Goal: Task Accomplishment & Management: Book appointment/travel/reservation

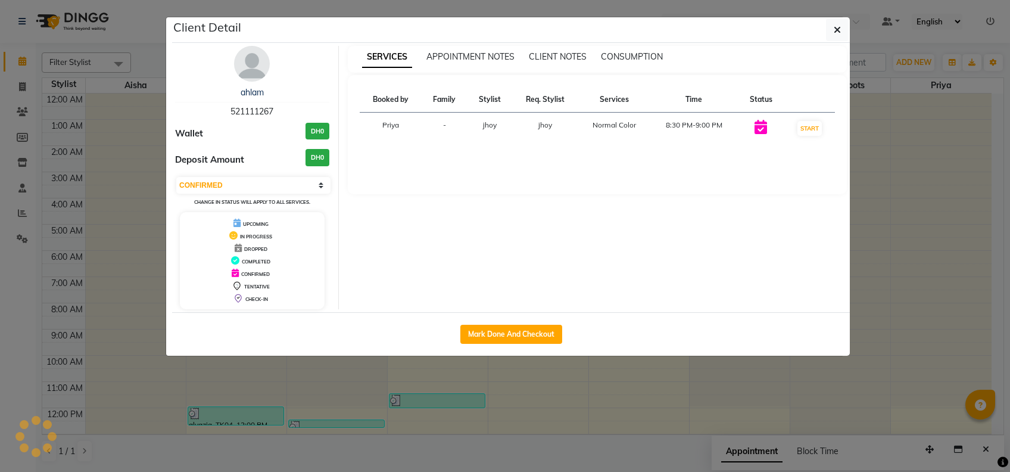
select select "1"
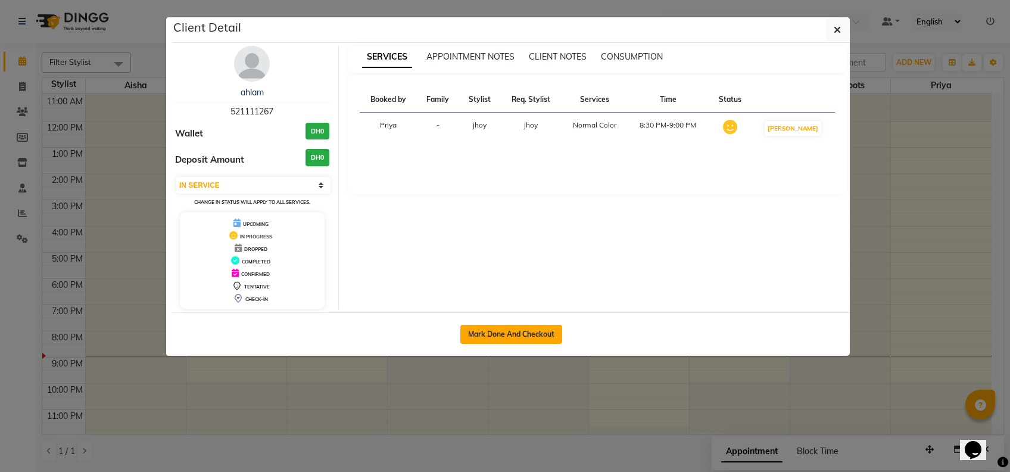
click at [515, 325] on button "Mark Done And Checkout" at bounding box center [511, 334] width 102 height 19
select select "service"
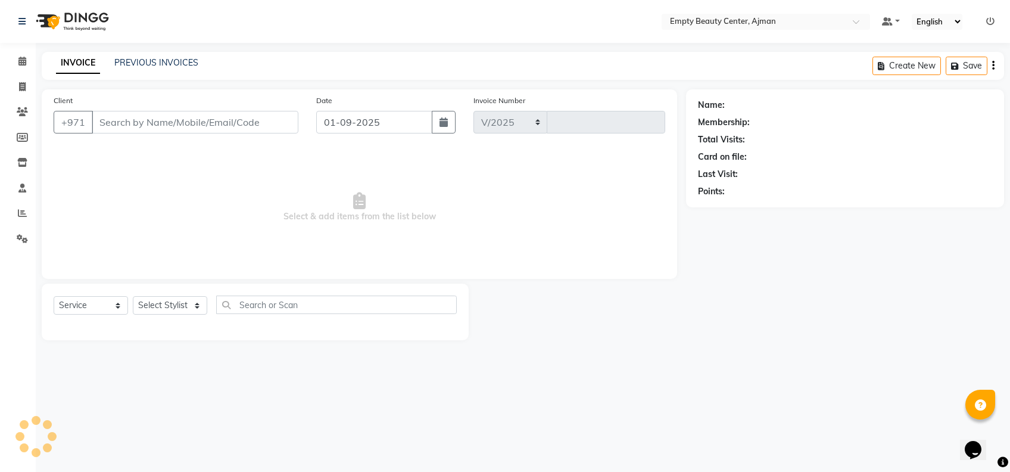
select select "769"
type input "2182"
type input "521111267"
select select "43428"
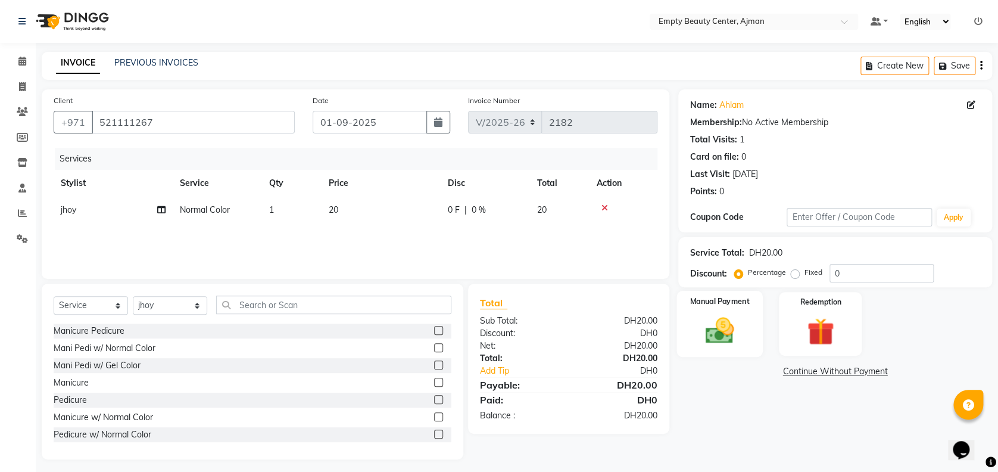
click at [731, 335] on img at bounding box center [720, 330] width 46 height 33
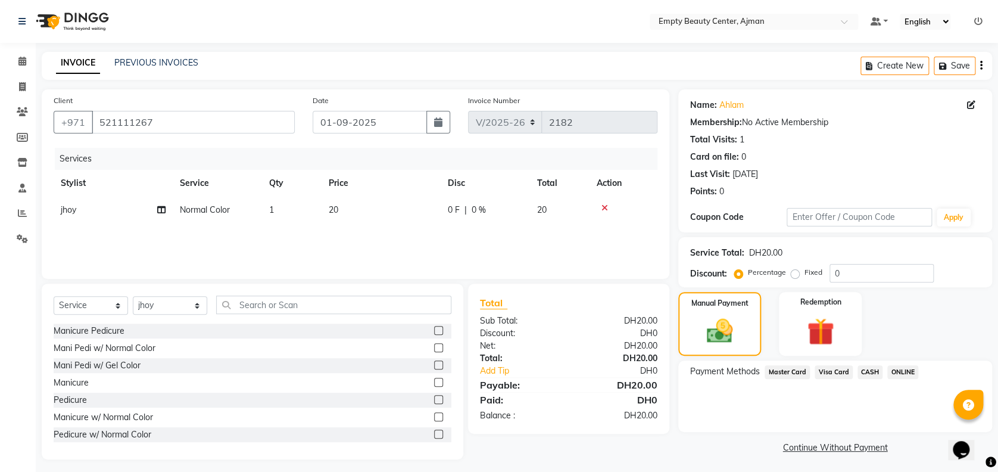
click at [837, 371] on span "Visa Card" at bounding box center [834, 372] width 38 height 14
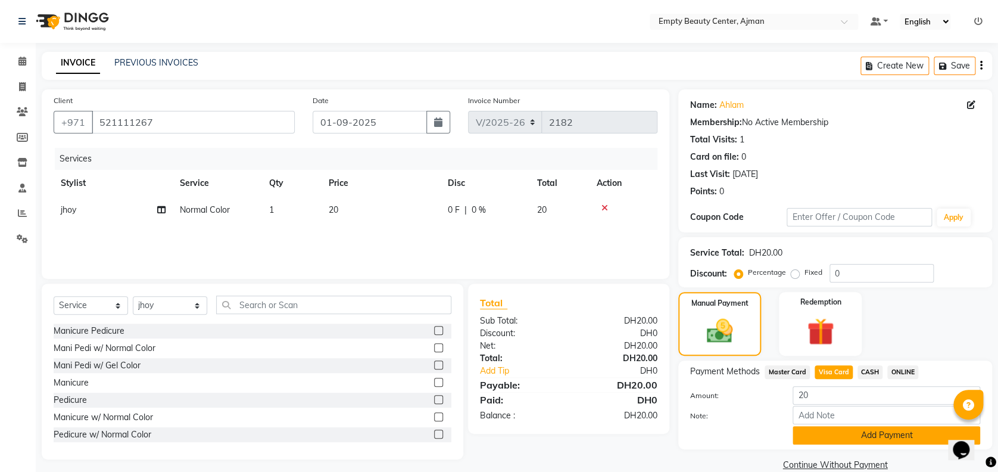
click at [866, 439] on button "Add Payment" at bounding box center [887, 435] width 188 height 18
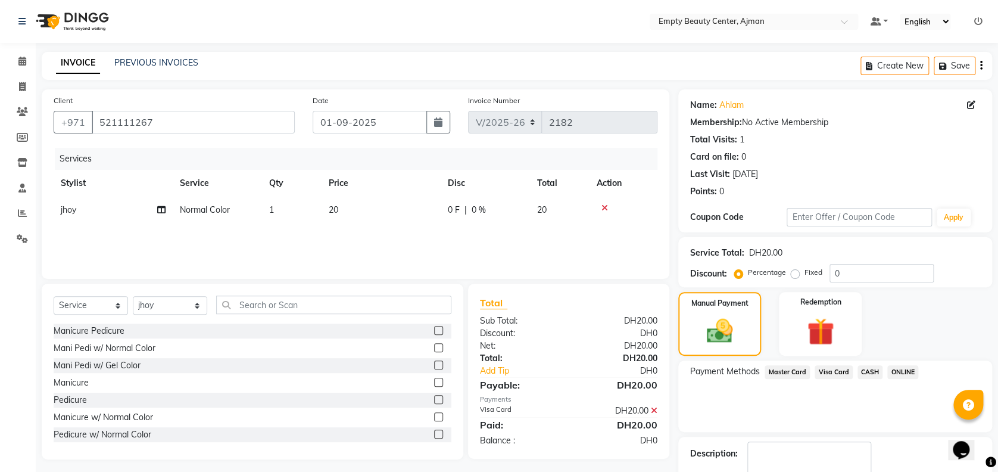
scroll to position [69, 0]
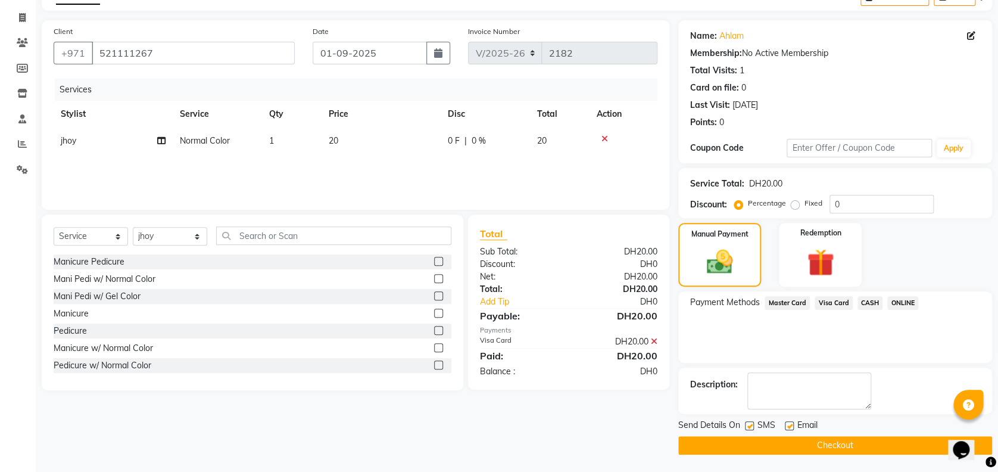
click at [777, 454] on main "INVOICE PREVIOUS INVOICES Create New Save Client [PHONE_NUMBER] Date [DATE] Inv…" at bounding box center [517, 228] width 962 height 490
click at [721, 429] on span "Send Details On" at bounding box center [709, 426] width 62 height 15
click at [731, 440] on button "Checkout" at bounding box center [835, 445] width 314 height 18
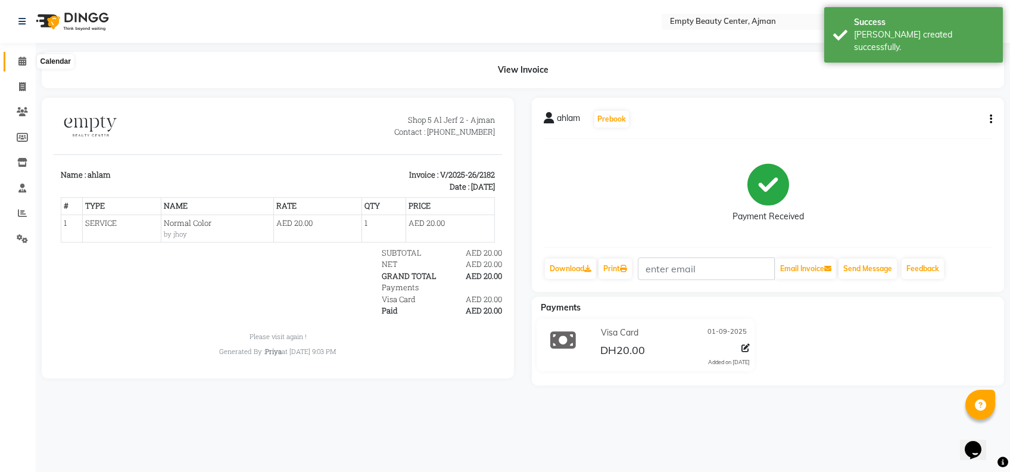
click at [24, 63] on icon at bounding box center [22, 61] width 8 height 9
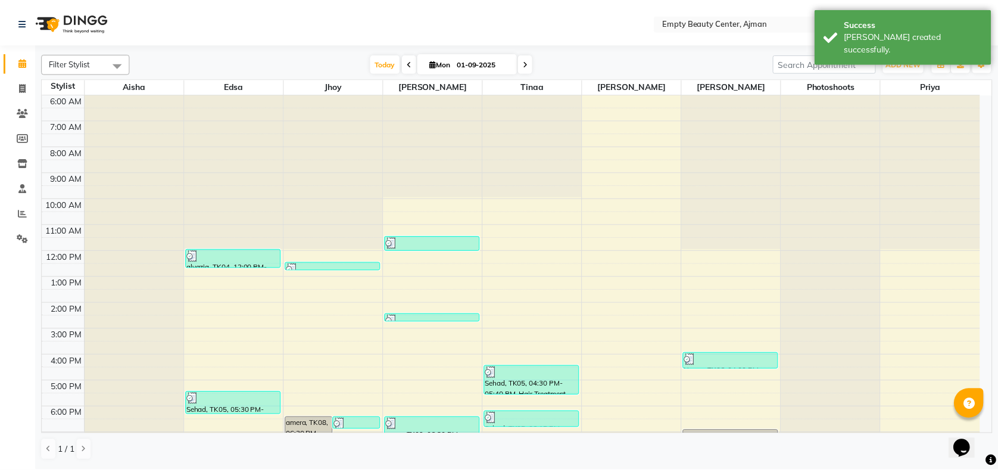
scroll to position [286, 0]
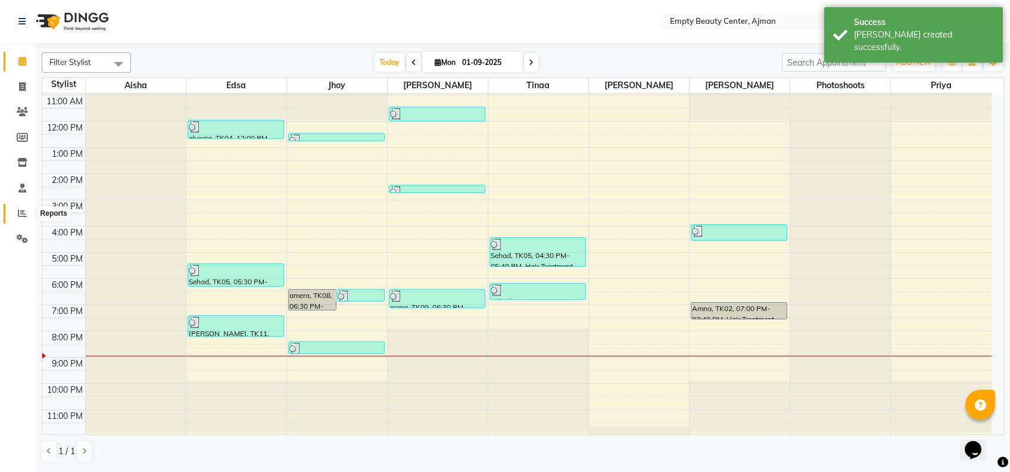
click at [20, 214] on icon at bounding box center [22, 212] width 9 height 9
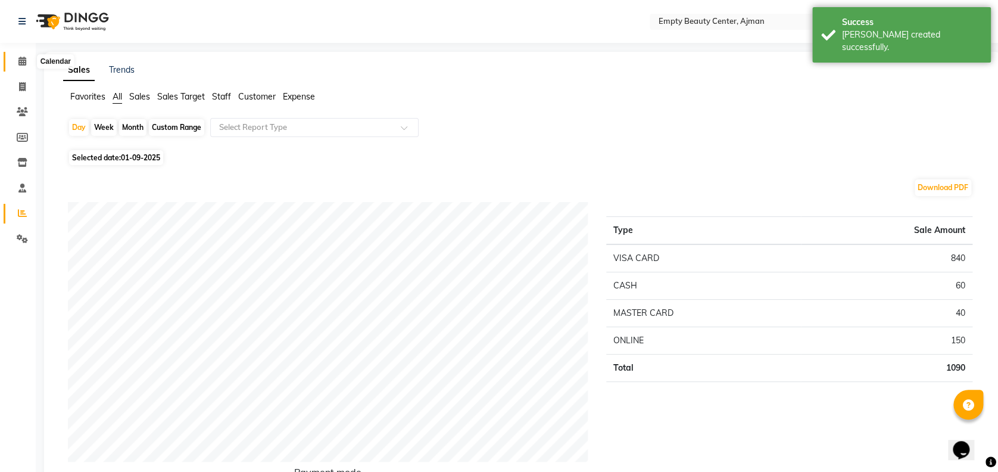
click at [12, 67] on span at bounding box center [22, 62] width 21 height 14
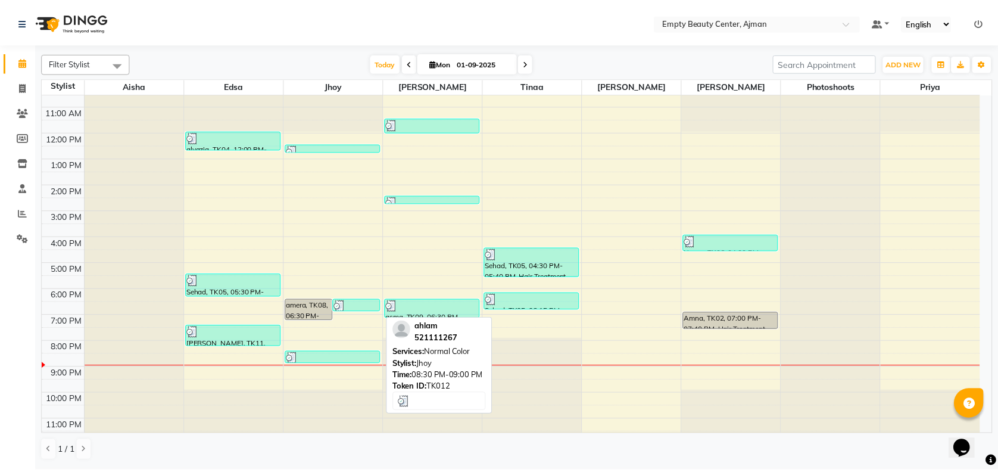
scroll to position [276, 0]
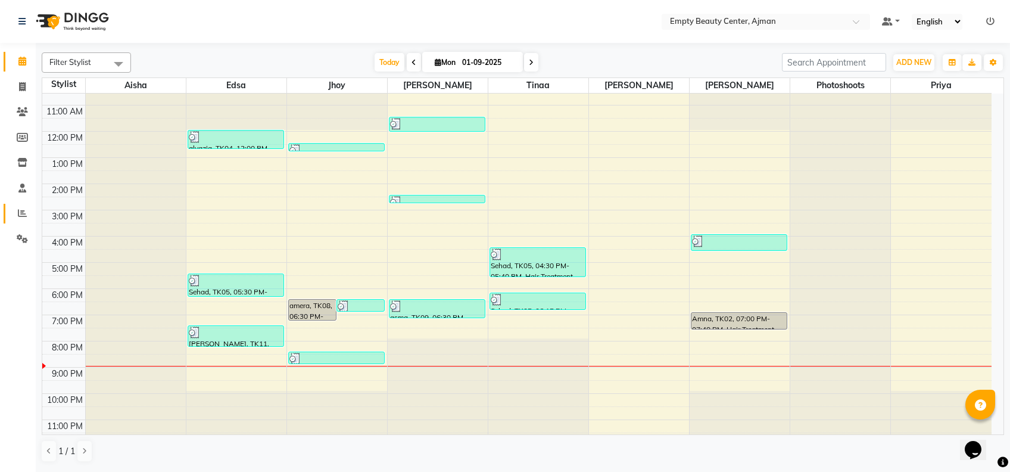
click at [4, 213] on link "Reports" at bounding box center [18, 214] width 29 height 20
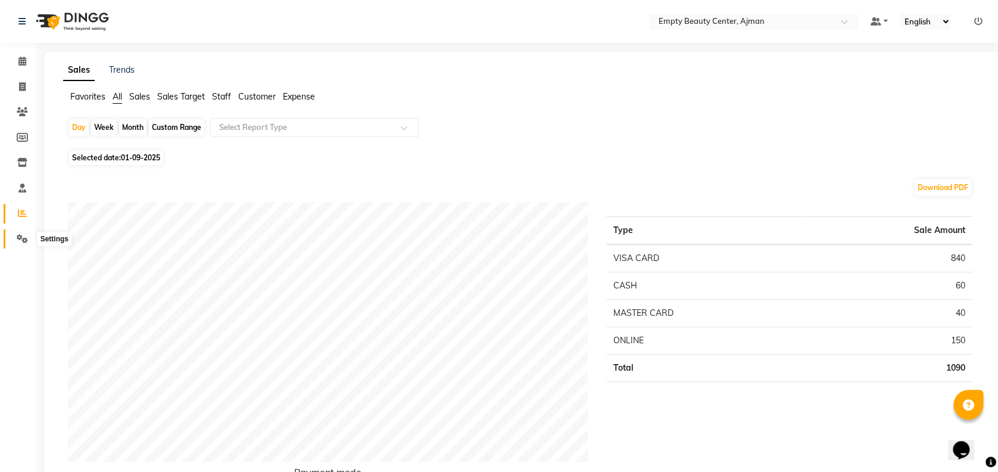
click at [20, 238] on icon at bounding box center [22, 238] width 11 height 9
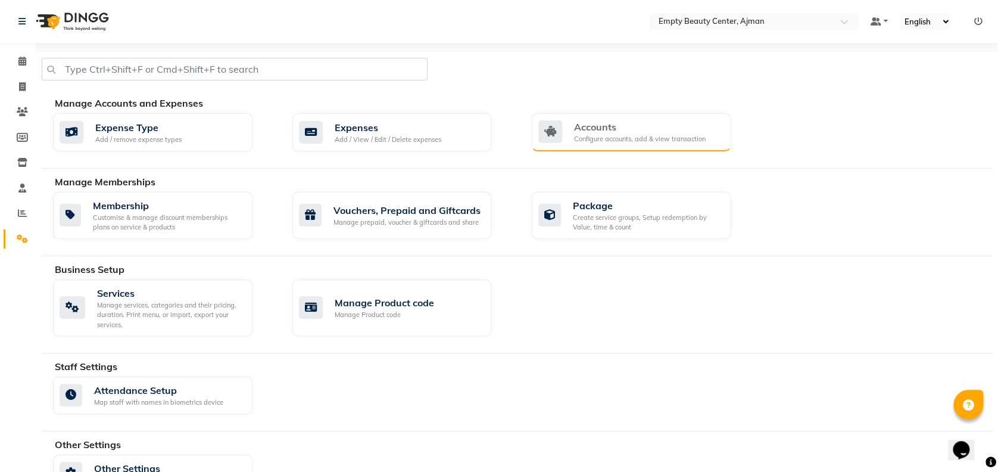
click at [669, 134] on div "Configure accounts, add & view transaction" at bounding box center [640, 139] width 132 height 10
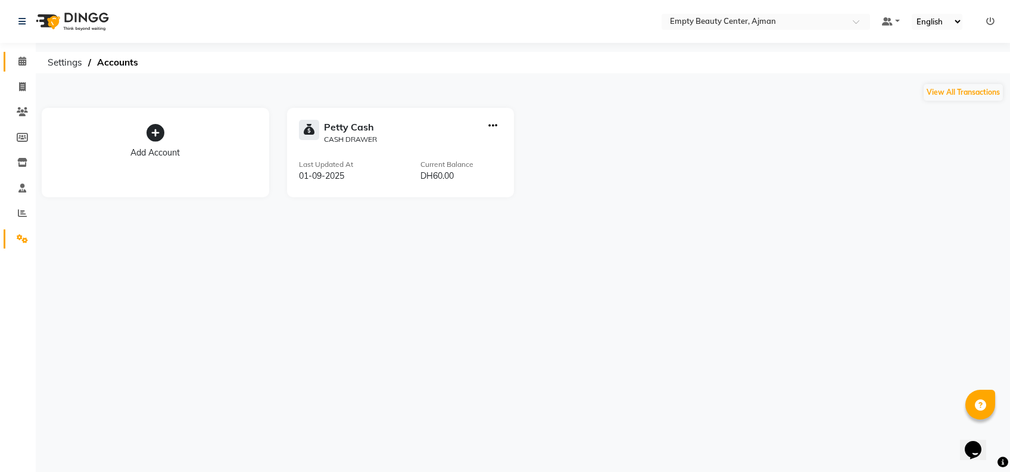
click at [32, 67] on span at bounding box center [22, 62] width 21 height 14
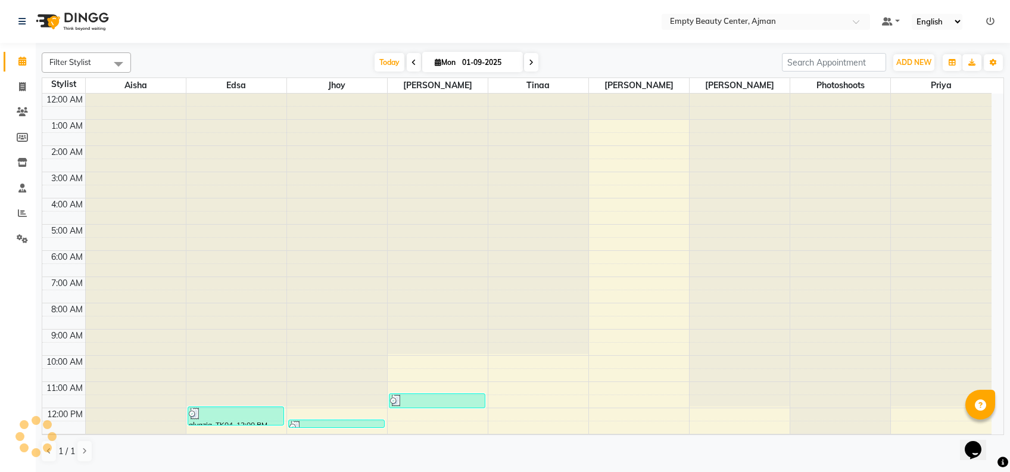
scroll to position [264, 0]
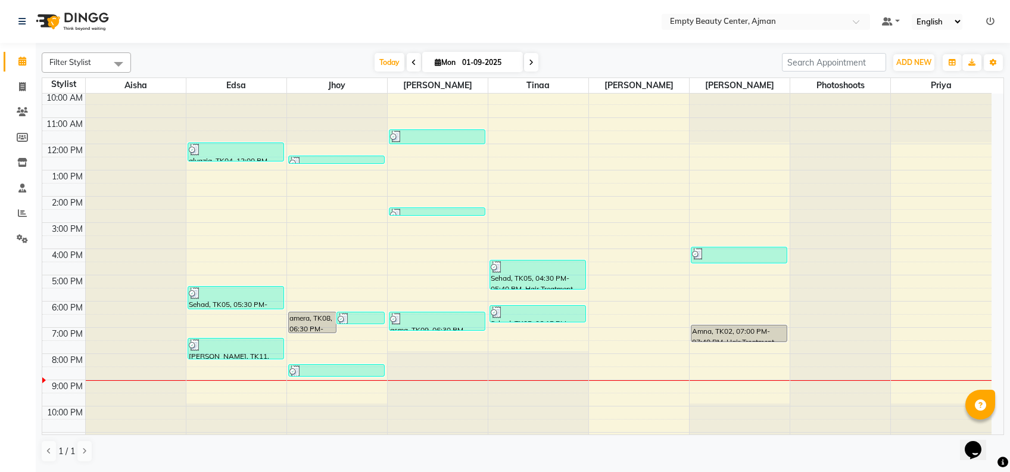
click at [534, 59] on span at bounding box center [531, 62] width 14 height 18
type input "02-09-2025"
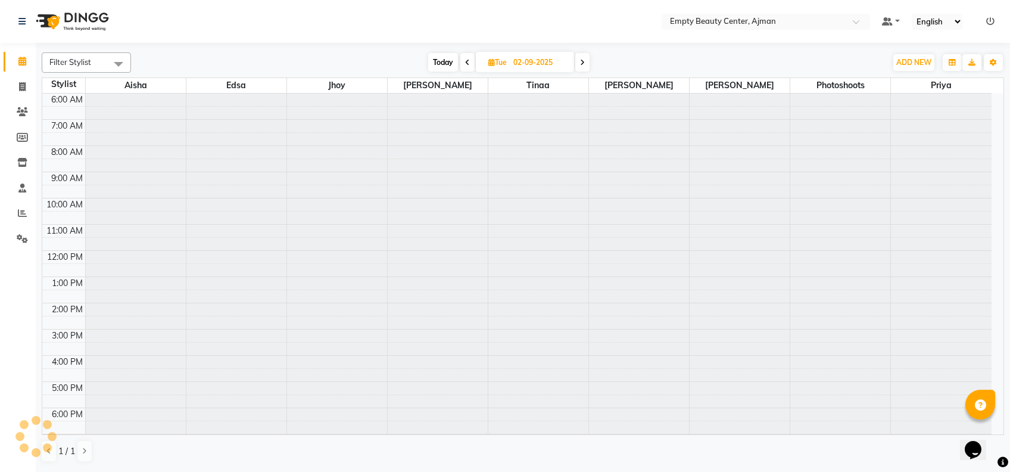
click at [534, 59] on input "02-09-2025" at bounding box center [540, 63] width 60 height 18
select select "9"
select select "2025"
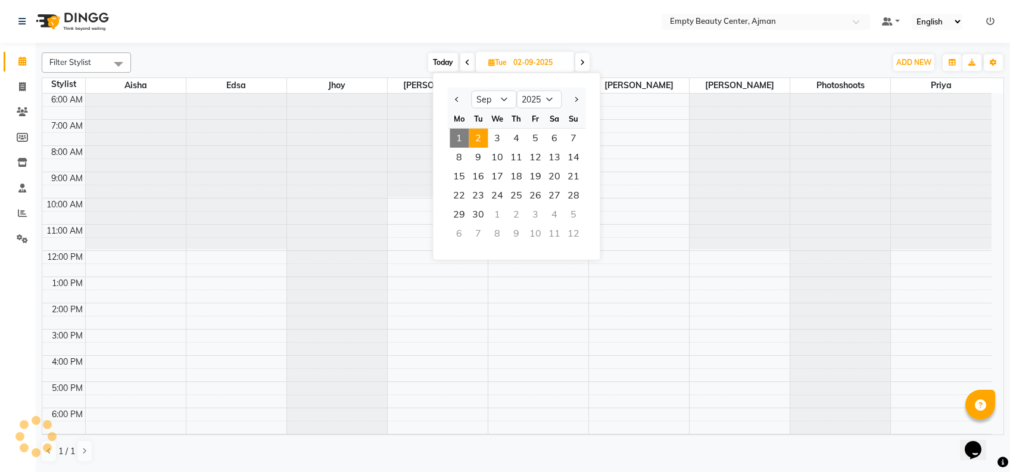
scroll to position [284, 0]
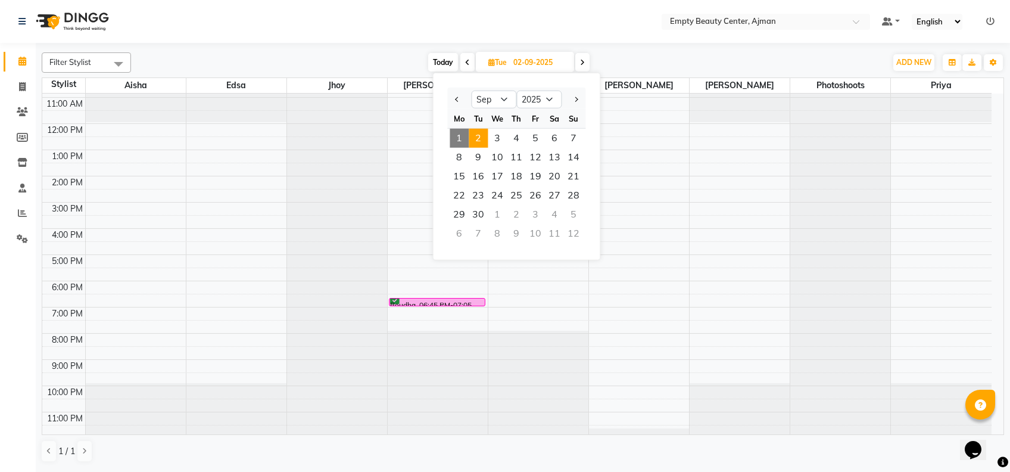
drag, startPoint x: 534, startPoint y: 59, endPoint x: 681, endPoint y: 68, distance: 148.0
click at [681, 68] on div "[DATE] [DATE] Jan Feb Mar Apr May Jun [DATE] Aug Sep Oct Nov [DATE] 2016 2017 2…" at bounding box center [508, 63] width 743 height 18
click at [681, 68] on div "[DATE] [DATE]" at bounding box center [508, 63] width 743 height 18
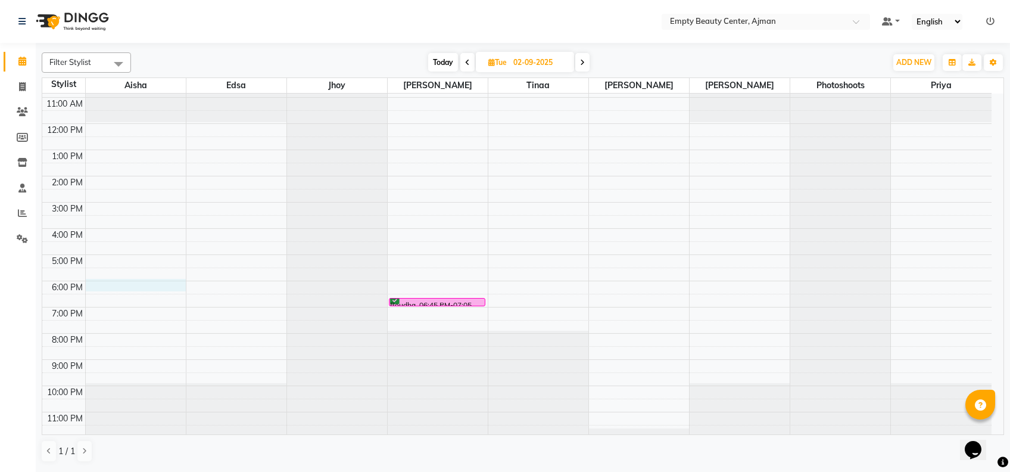
click at [120, 285] on div "12:00 AM 1:00 AM 2:00 AM 3:00 AM 4:00 AM 5:00 AM 6:00 AM 7:00 AM 8:00 AM 9:00 A…" at bounding box center [516, 123] width 949 height 628
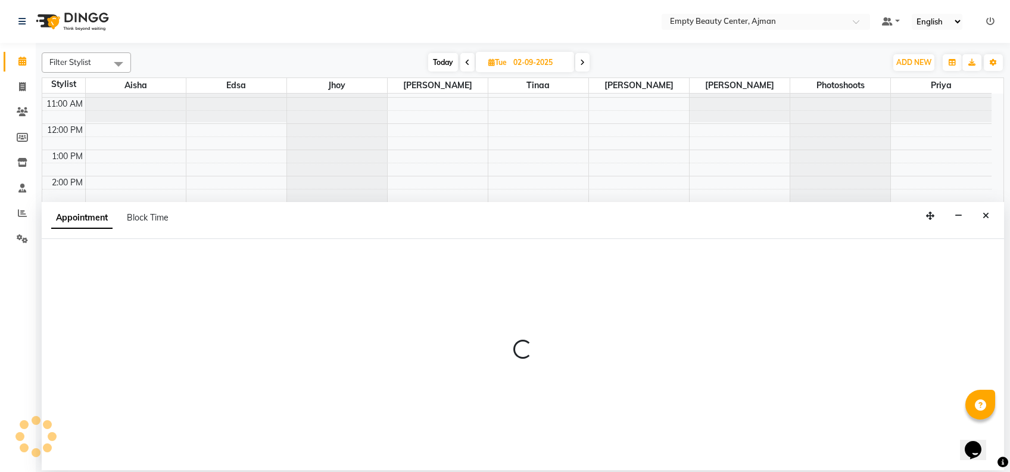
select select "41790"
select select "1080"
select select "tentative"
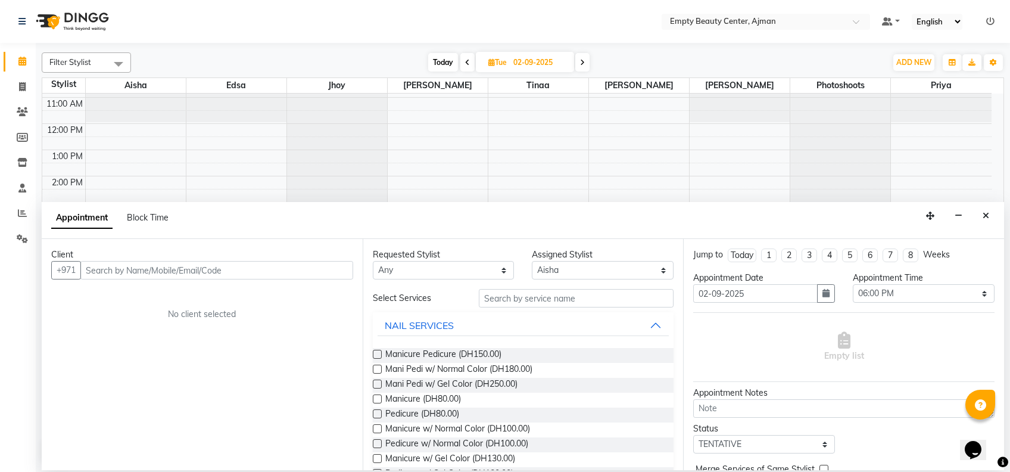
click at [486, 281] on div "Requested Stylist Any [PERSON_NAME] Edsa jhoy [PERSON_NAME] Photoshoots [PERSON…" at bounding box center [523, 354] width 321 height 231
click at [470, 273] on select "Any [PERSON_NAME] Edsa jhoy [PERSON_NAME] Photoshoots Priya [PERSON_NAME] [PERS…" at bounding box center [444, 270] width 142 height 18
select select "41790"
click at [373, 261] on select "Any [PERSON_NAME] Edsa jhoy [PERSON_NAME] Photoshoots Priya [PERSON_NAME] [PERS…" at bounding box center [444, 270] width 142 height 18
click at [529, 298] on input "text" at bounding box center [576, 298] width 195 height 18
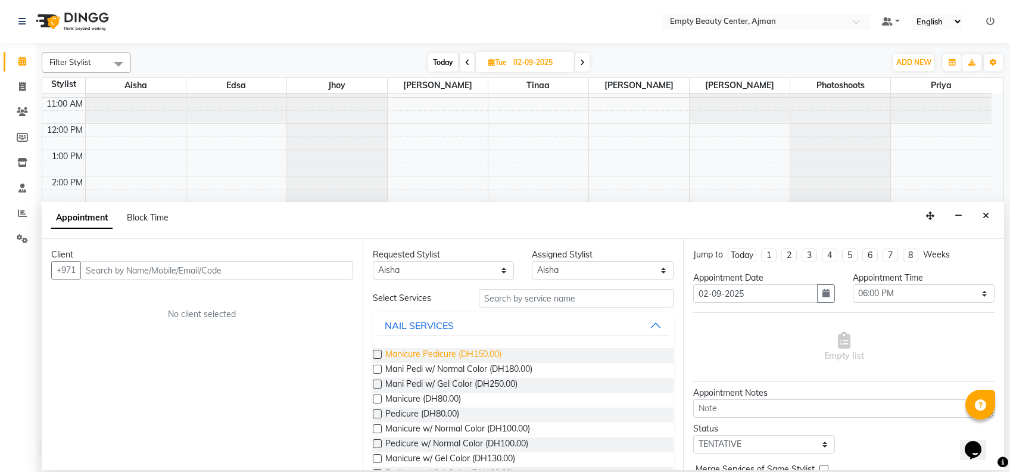
click at [467, 355] on span "Manicure Pedicure (DH150.00)" at bounding box center [443, 355] width 116 height 15
checkbox input "false"
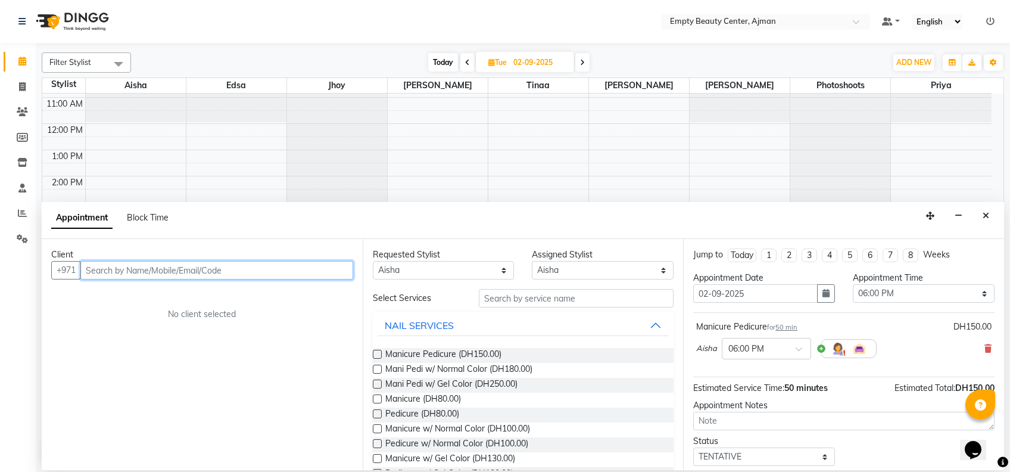
click at [285, 269] on input "text" at bounding box center [216, 270] width 273 height 18
drag, startPoint x: 269, startPoint y: 267, endPoint x: 229, endPoint y: 276, distance: 40.3
click at [229, 276] on input "text" at bounding box center [216, 270] width 273 height 18
click at [221, 269] on input "text" at bounding box center [216, 270] width 273 height 18
type input "507687870"
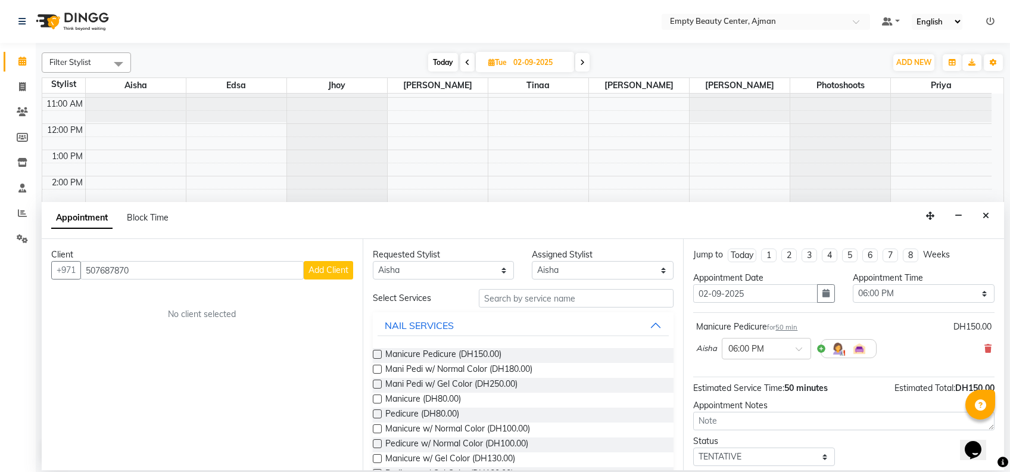
click at [335, 269] on span "Add Client" at bounding box center [329, 269] width 40 height 11
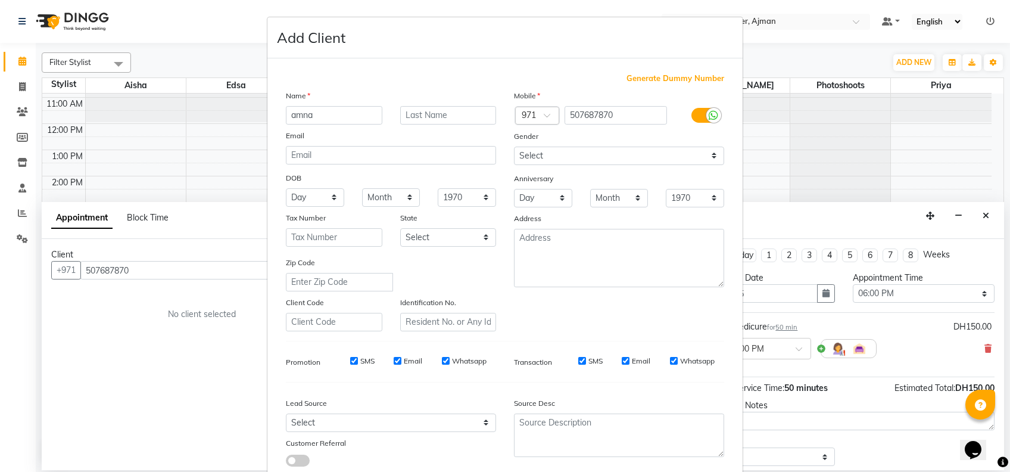
type input "amna"
click at [661, 151] on select "Select [DEMOGRAPHIC_DATA] [DEMOGRAPHIC_DATA] Other Prefer Not To Say" at bounding box center [619, 156] width 210 height 18
select select "[DEMOGRAPHIC_DATA]"
click at [514, 147] on select "Select [DEMOGRAPHIC_DATA] [DEMOGRAPHIC_DATA] Other Prefer Not To Say" at bounding box center [619, 156] width 210 height 18
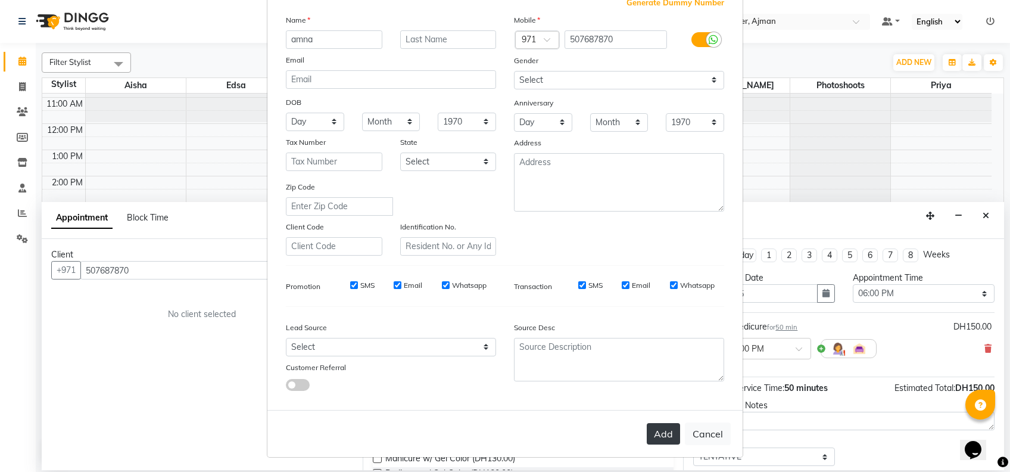
click at [659, 434] on button "Add" at bounding box center [663, 433] width 33 height 21
select select
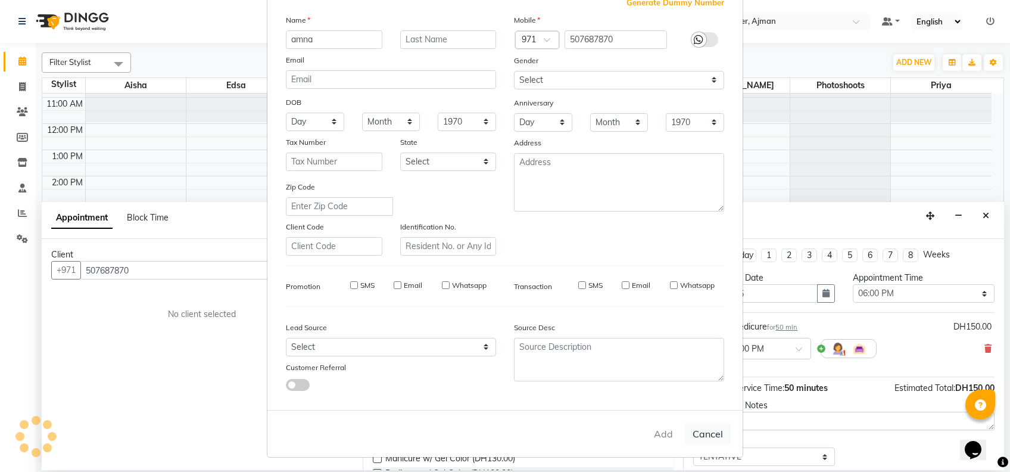
select select
checkbox input "false"
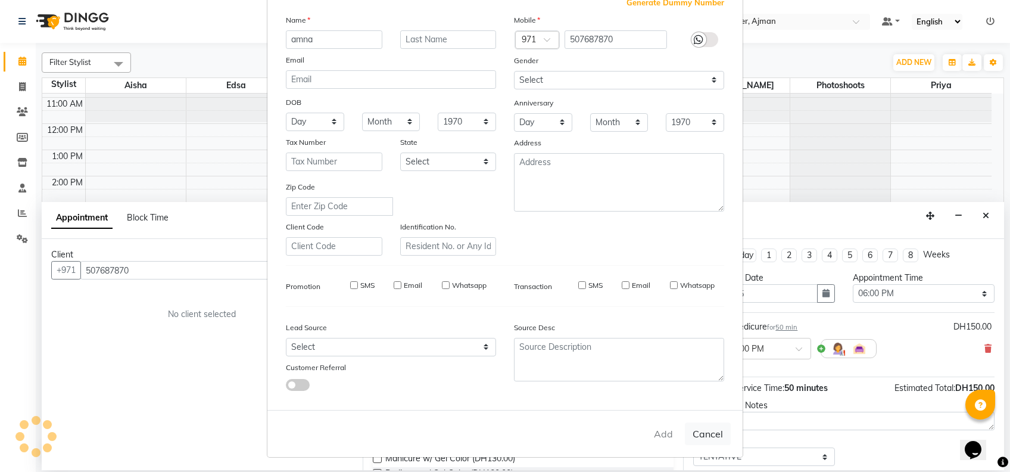
checkbox input "false"
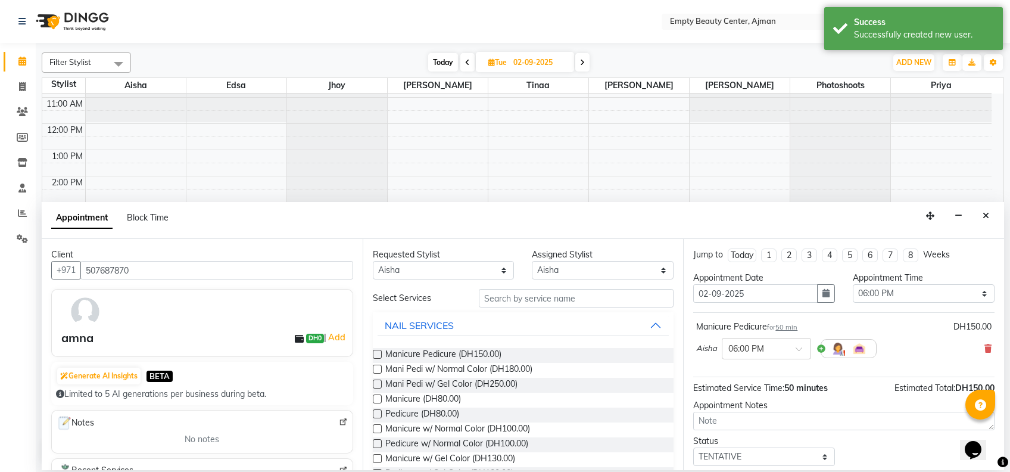
scroll to position [70, 0]
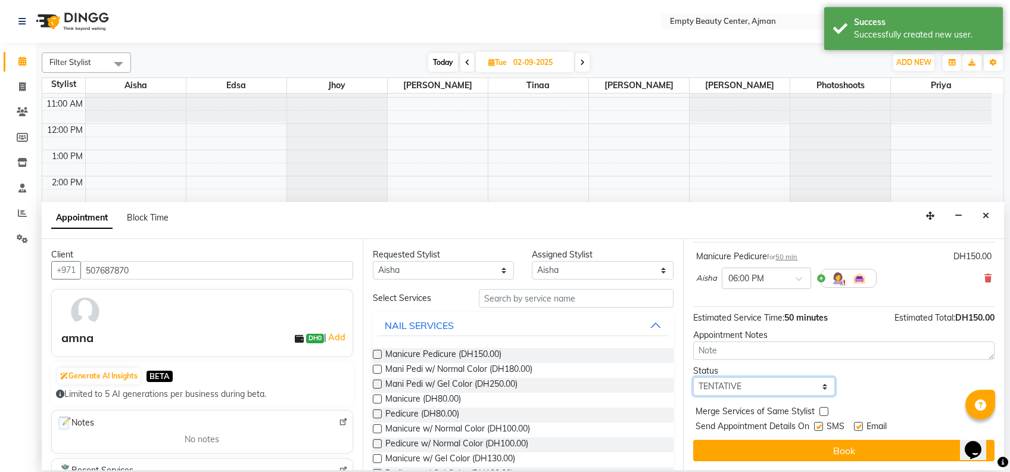
drag, startPoint x: 784, startPoint y: 384, endPoint x: 781, endPoint y: 345, distance: 39.4
click at [781, 345] on div "Jump to [DATE] 1 2 3 4 5 6 7 8 Weeks Appointment Date [DATE] Appointment Time S…" at bounding box center [843, 354] width 321 height 231
select select "confirm booking"
click at [693, 377] on select "Select TENTATIVE CONFIRM UPCOMING" at bounding box center [764, 386] width 142 height 18
click at [824, 410] on label at bounding box center [824, 411] width 9 height 9
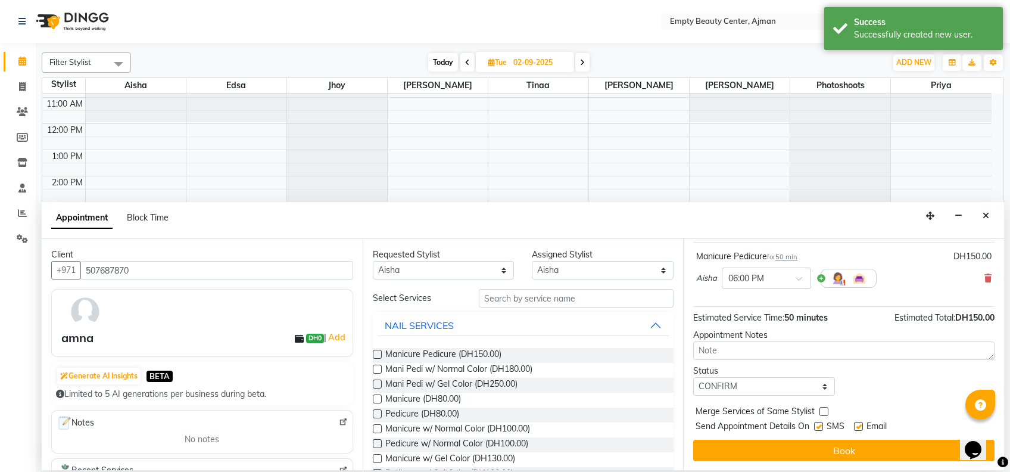
click at [824, 410] on input "checkbox" at bounding box center [824, 413] width 8 height 8
checkbox input "true"
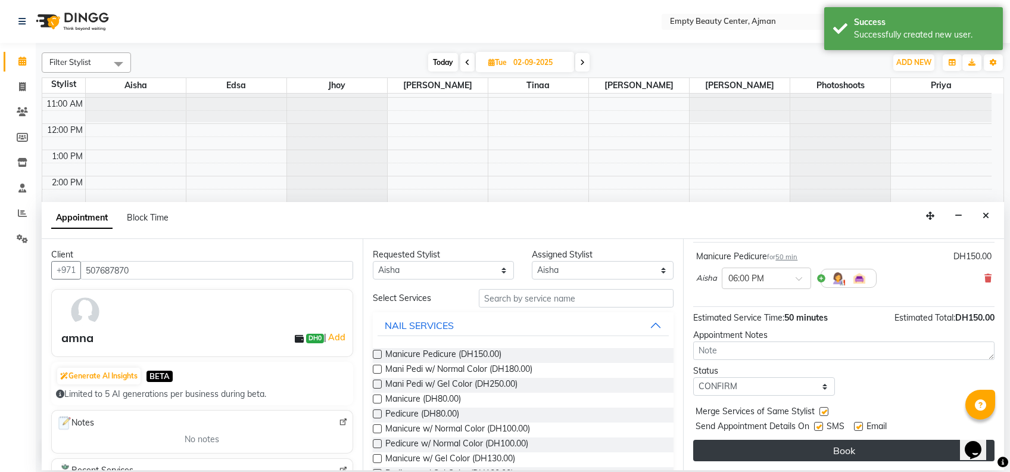
click at [843, 451] on button "Book" at bounding box center [843, 450] width 301 height 21
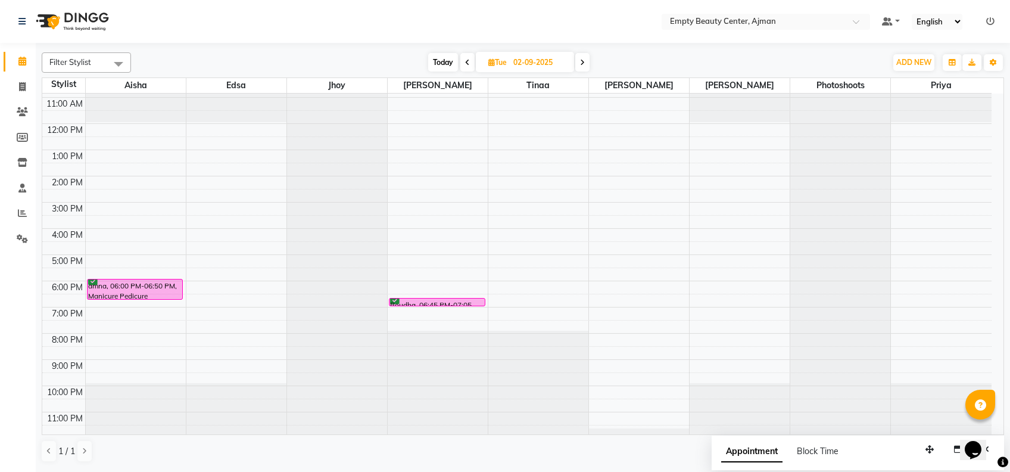
click at [440, 68] on span "Today" at bounding box center [443, 62] width 30 height 18
type input "01-09-2025"
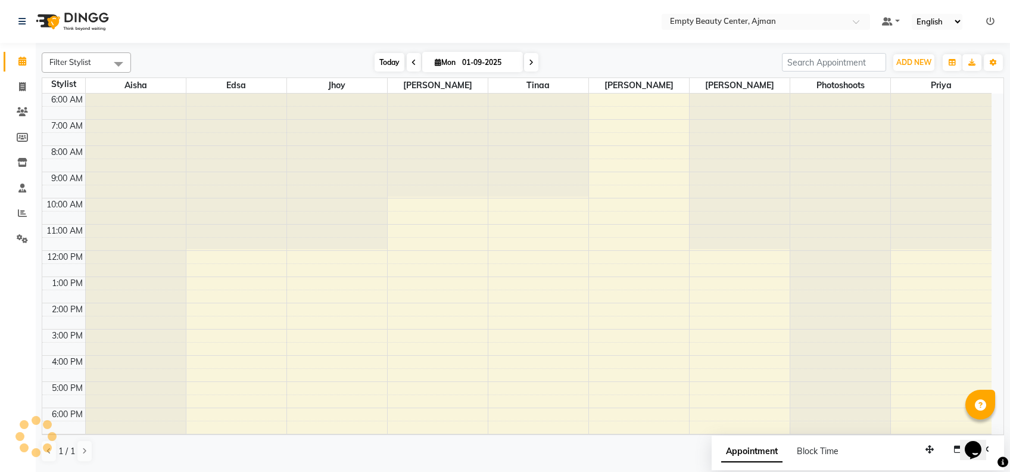
scroll to position [284, 0]
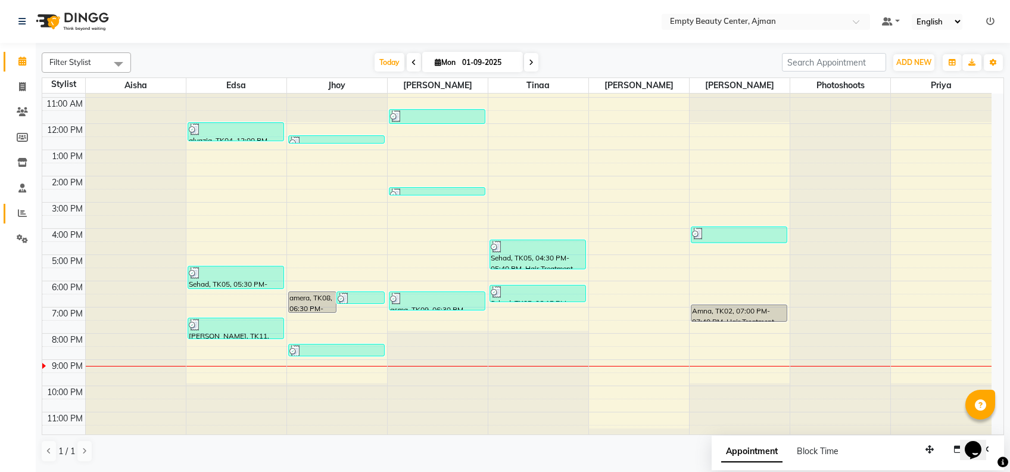
click at [10, 210] on link "Reports" at bounding box center [18, 214] width 29 height 20
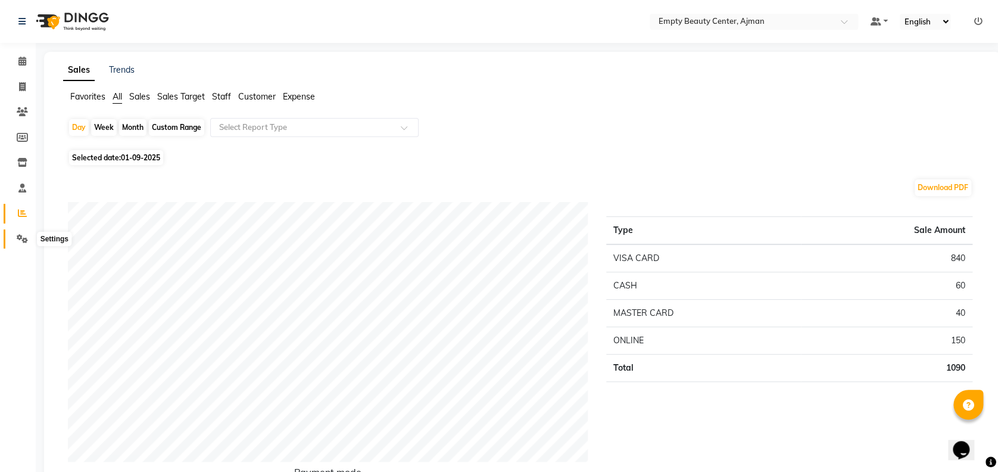
click at [26, 239] on icon at bounding box center [22, 238] width 11 height 9
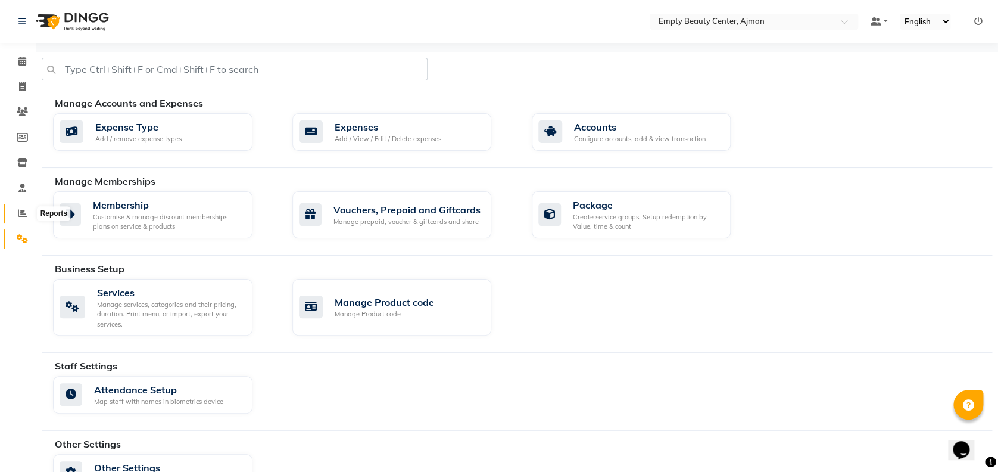
click at [21, 213] on icon at bounding box center [22, 212] width 9 height 9
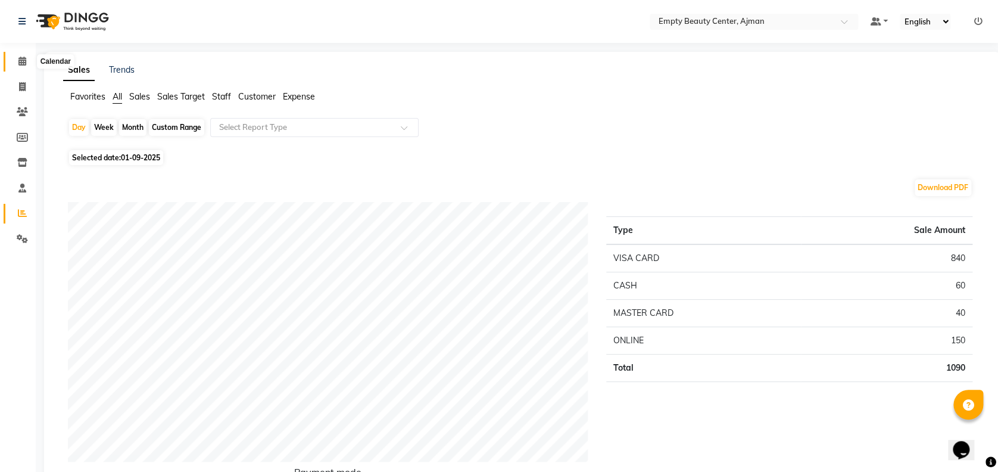
click at [24, 64] on icon at bounding box center [22, 61] width 8 height 9
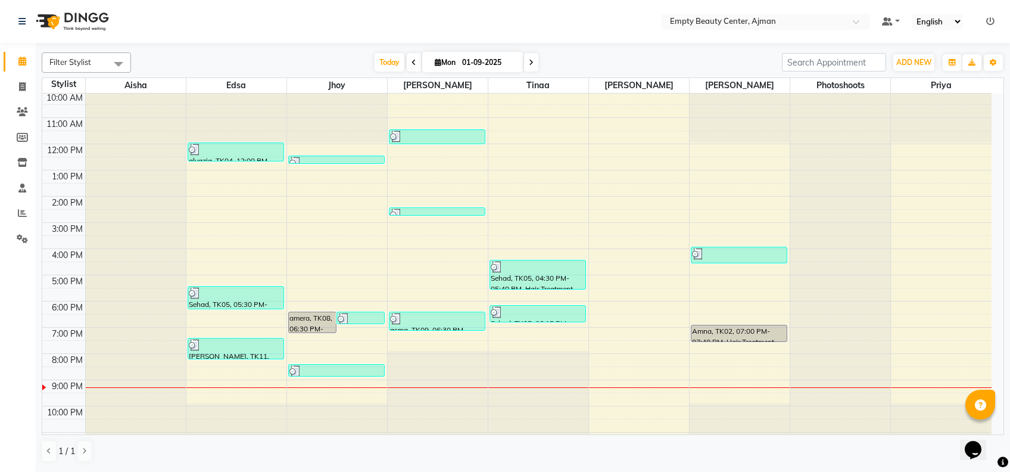
scroll to position [286, 0]
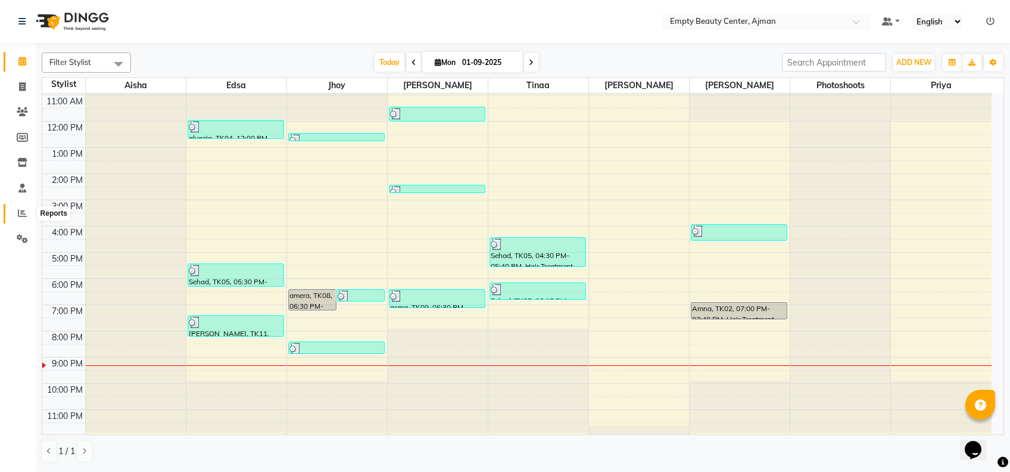
click at [22, 209] on icon at bounding box center [22, 212] width 9 height 9
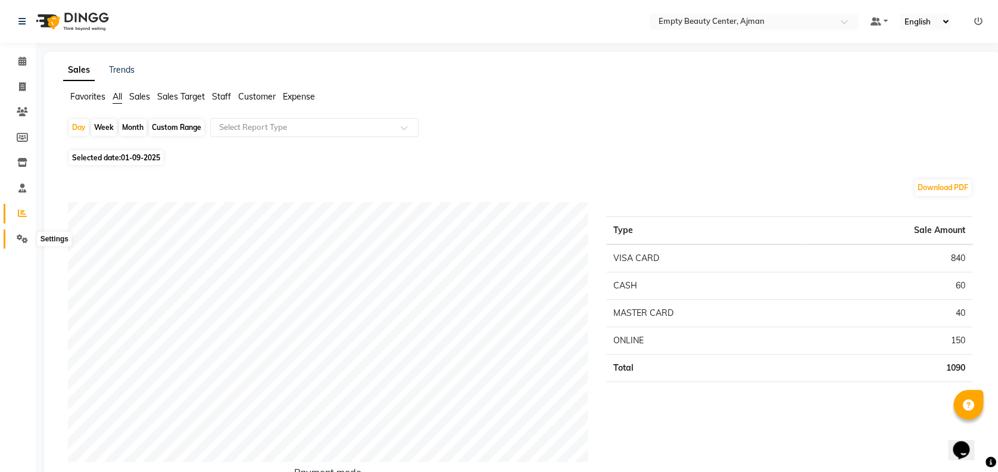
click at [25, 238] on icon at bounding box center [22, 238] width 11 height 9
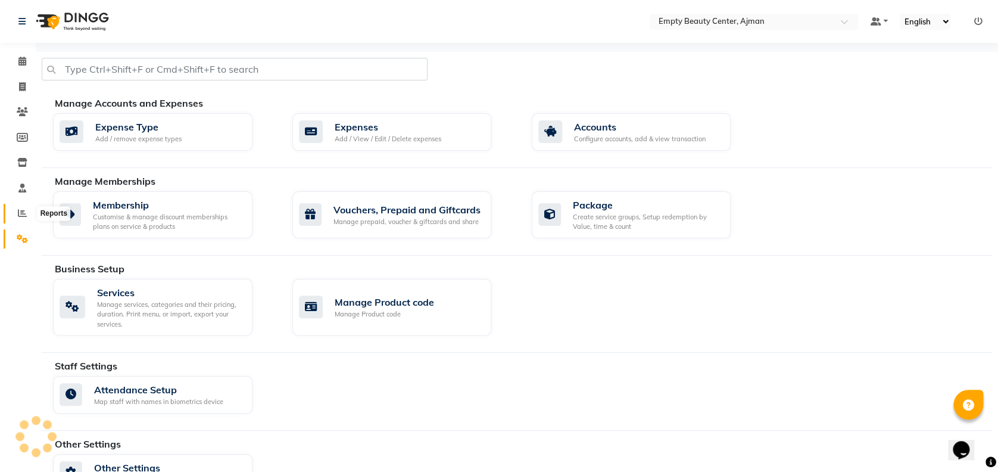
click at [23, 208] on span at bounding box center [22, 214] width 21 height 14
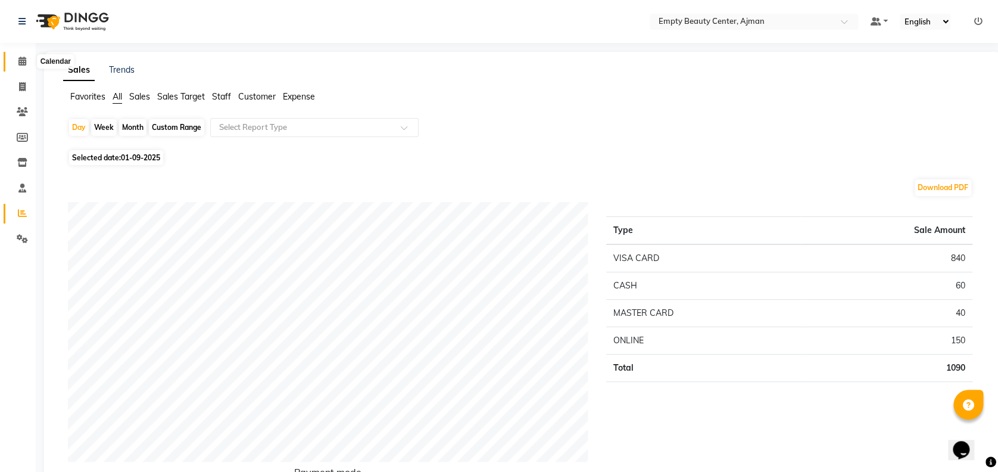
click at [17, 57] on span at bounding box center [22, 62] width 21 height 14
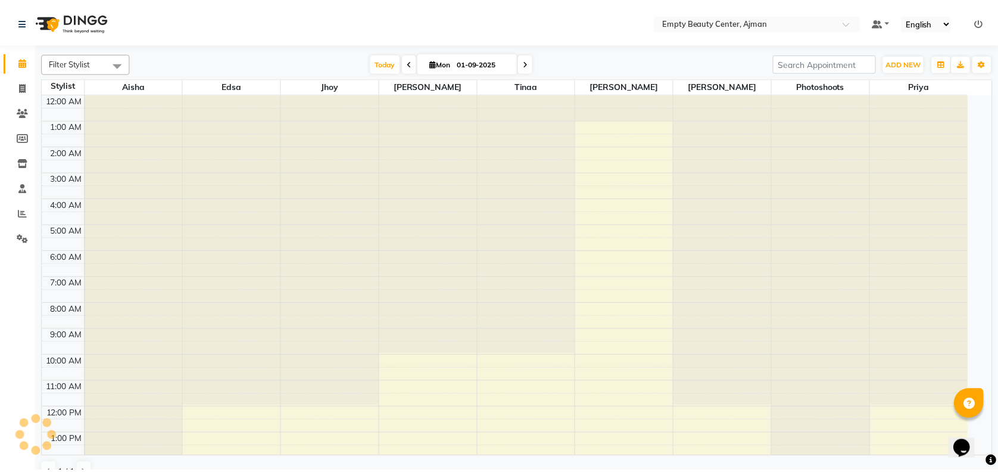
scroll to position [264, 0]
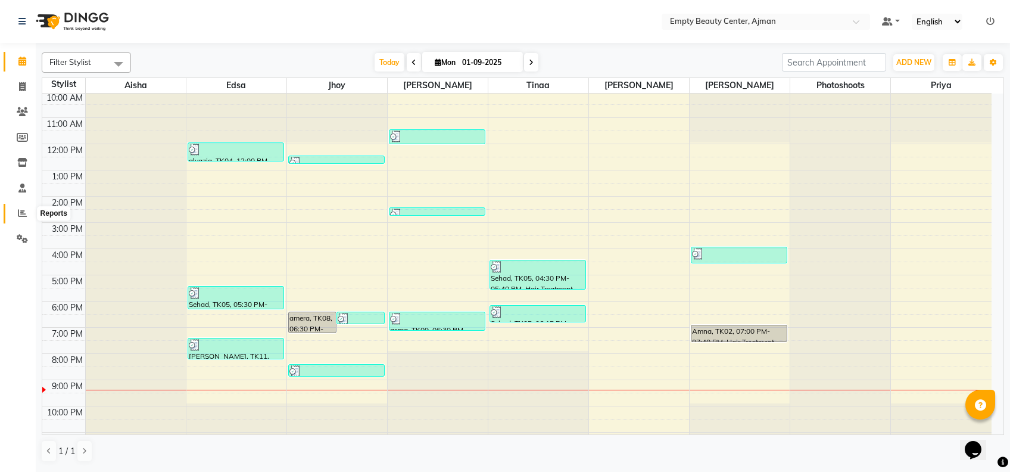
click at [30, 213] on span at bounding box center [22, 214] width 21 height 14
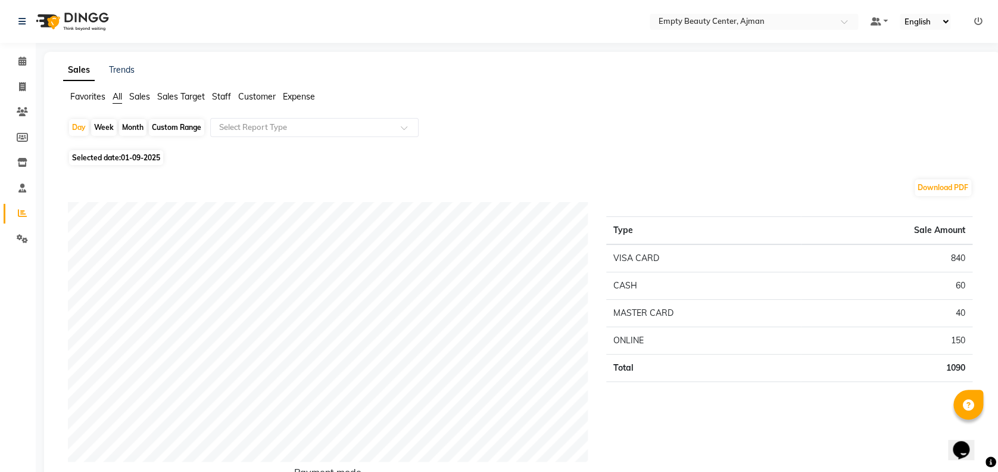
click at [737, 286] on td "CASH" at bounding box center [703, 285] width 195 height 27
click at [18, 233] on span at bounding box center [22, 239] width 21 height 14
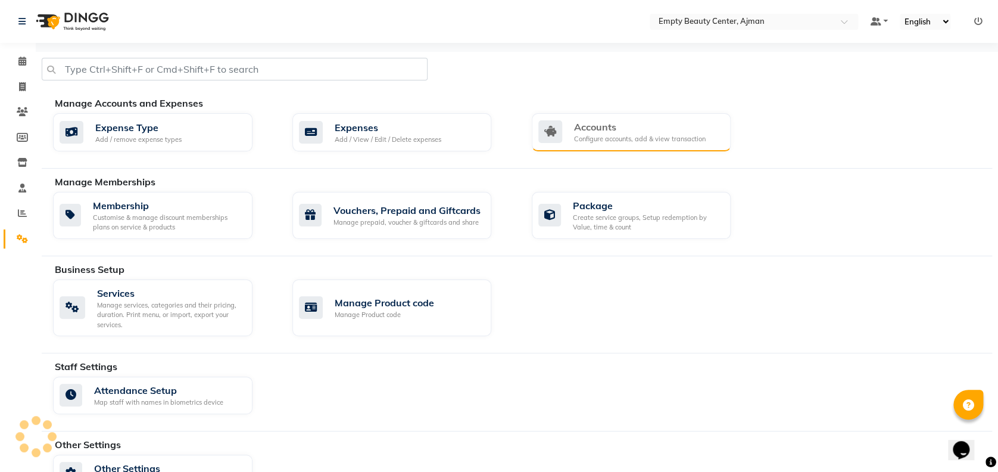
click at [684, 126] on div "Accounts" at bounding box center [640, 127] width 132 height 14
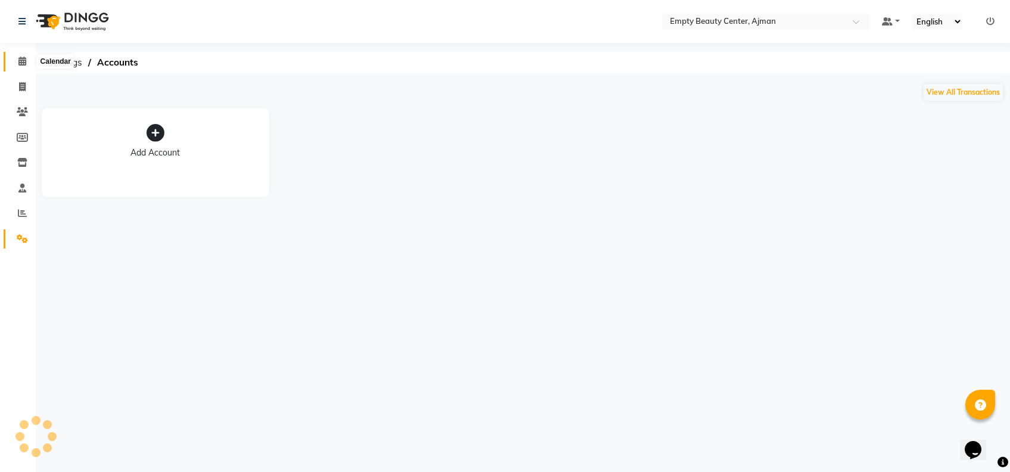
click at [18, 66] on icon at bounding box center [22, 61] width 8 height 9
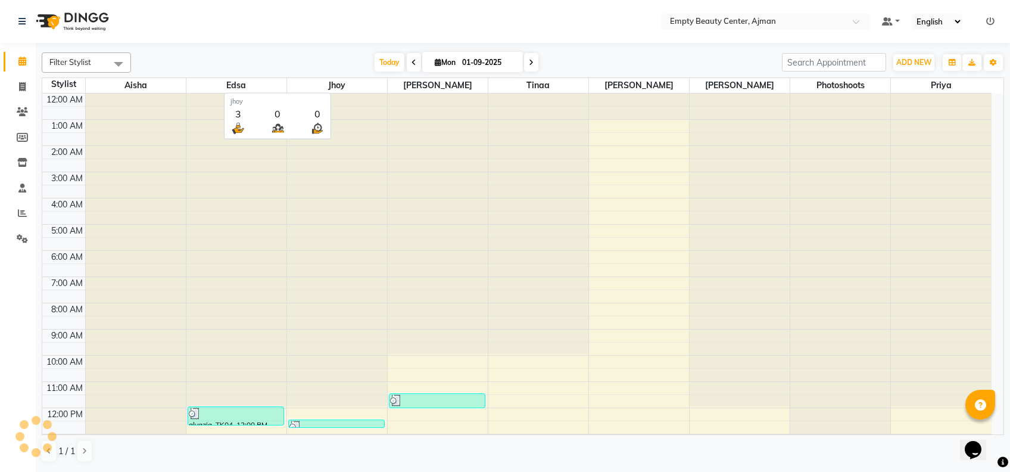
scroll to position [264, 0]
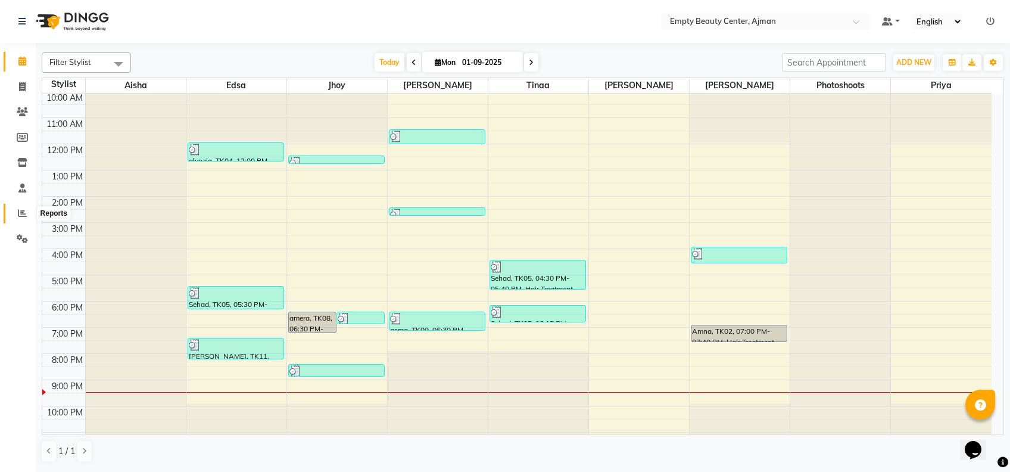
click at [13, 219] on span at bounding box center [22, 214] width 21 height 14
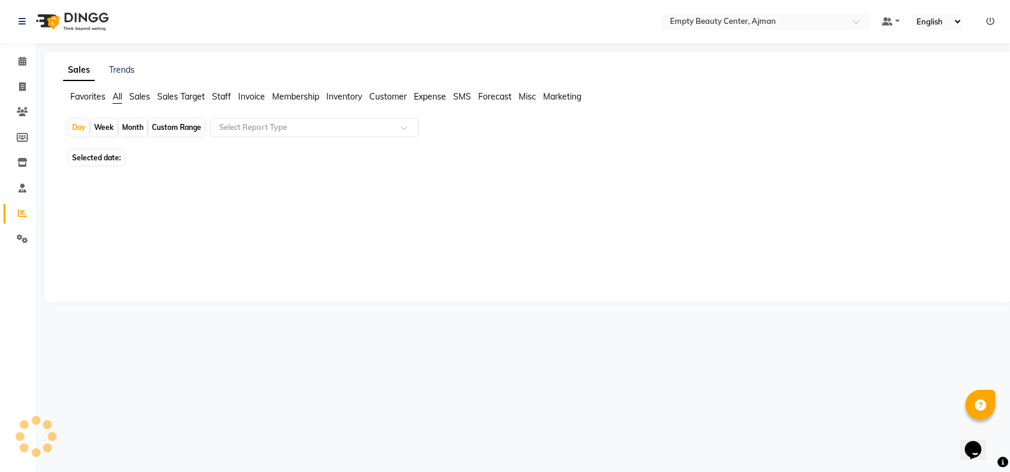
click at [21, 73] on li "Calendar" at bounding box center [18, 62] width 36 height 26
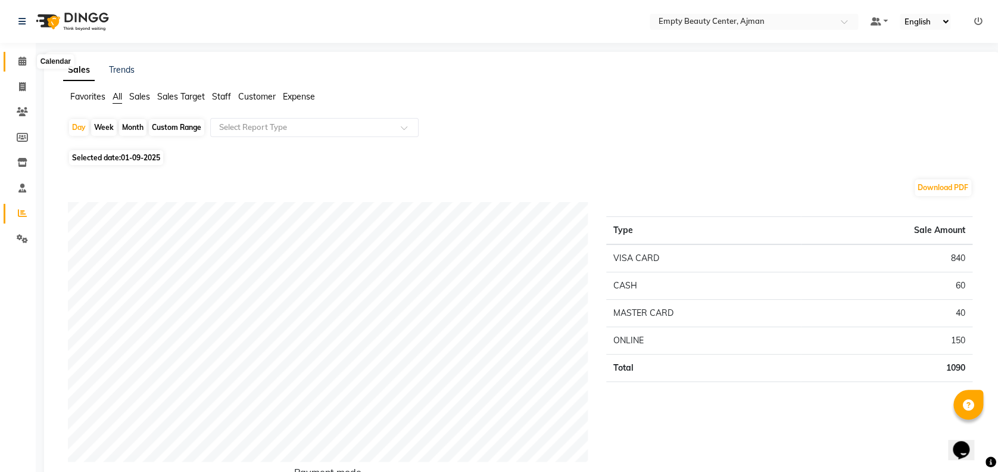
click at [19, 60] on icon at bounding box center [22, 61] width 8 height 9
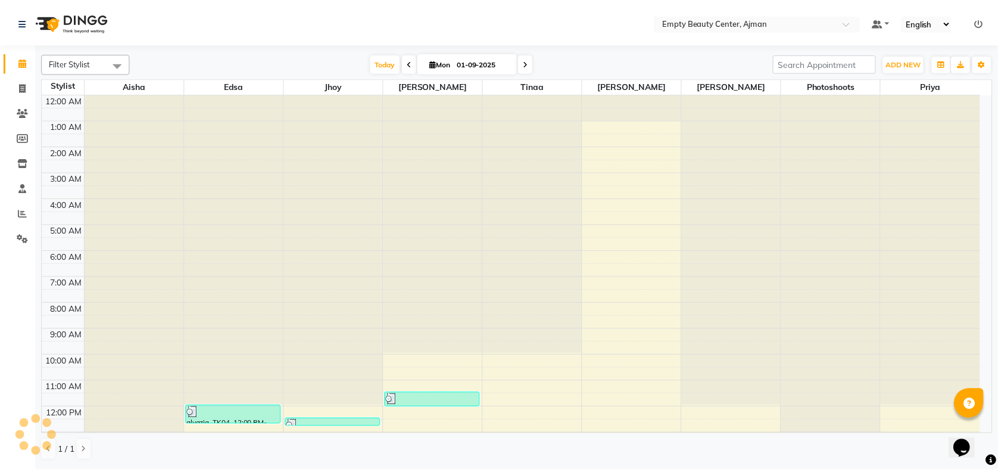
scroll to position [264, 0]
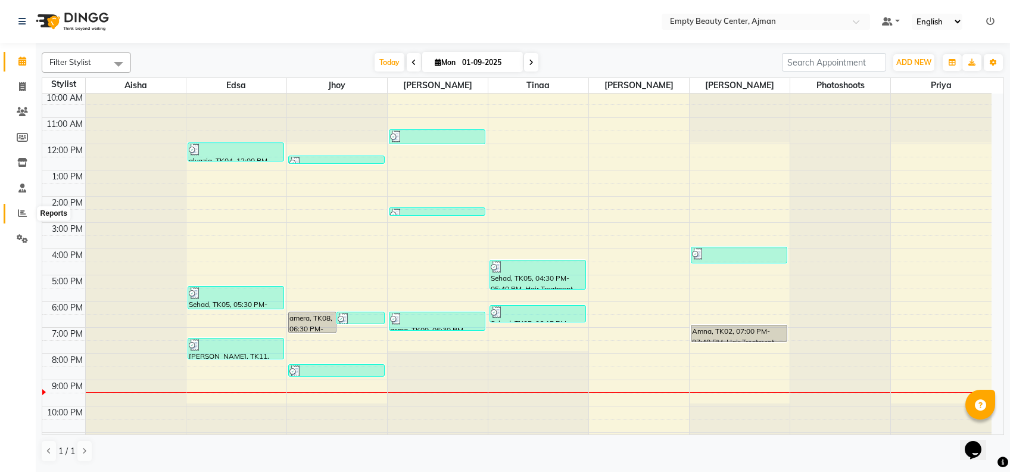
click at [20, 217] on icon at bounding box center [22, 212] width 9 height 9
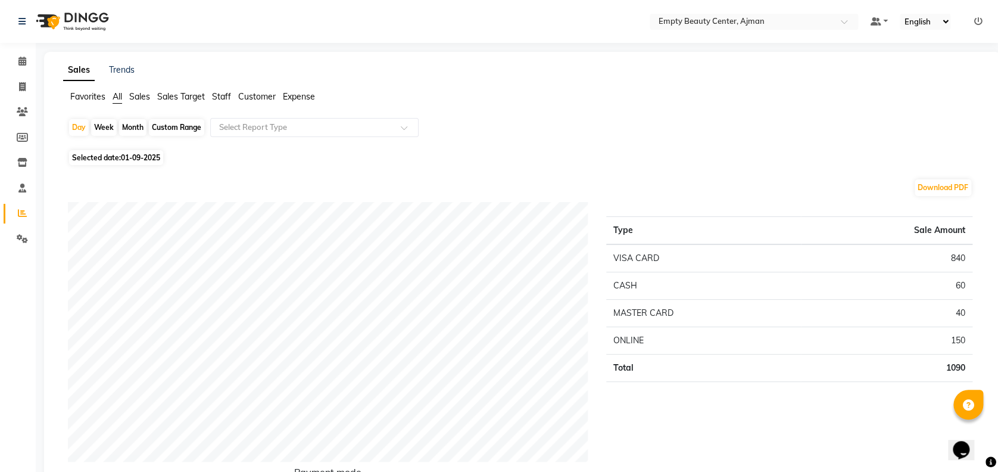
click at [10, 73] on li "Calendar" at bounding box center [18, 62] width 36 height 26
click at [21, 243] on icon at bounding box center [22, 238] width 11 height 9
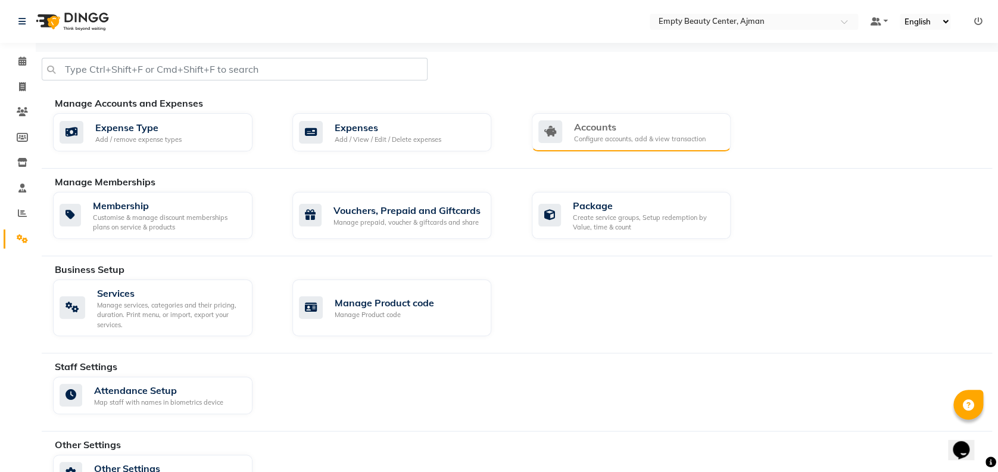
click at [632, 119] on div "Accounts Configure accounts, add & view transaction" at bounding box center [632, 132] width 200 height 38
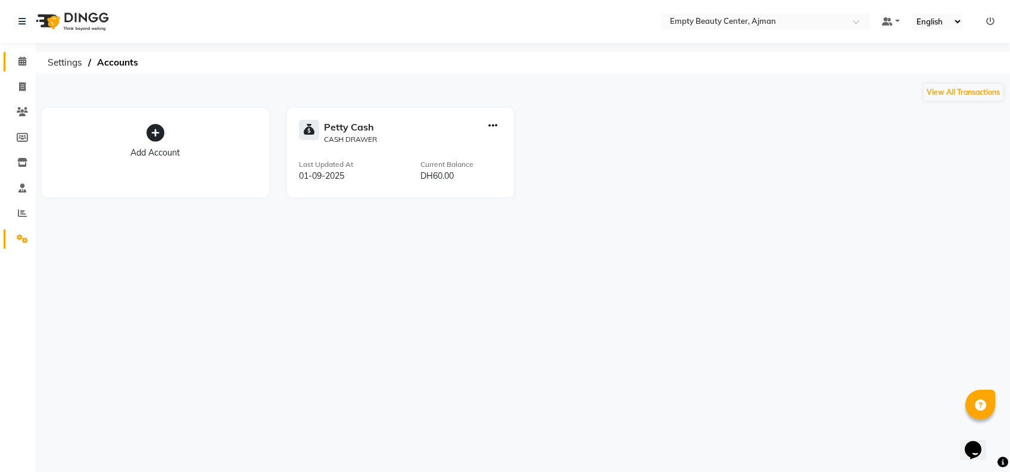
click at [14, 71] on link "Calendar" at bounding box center [18, 62] width 29 height 20
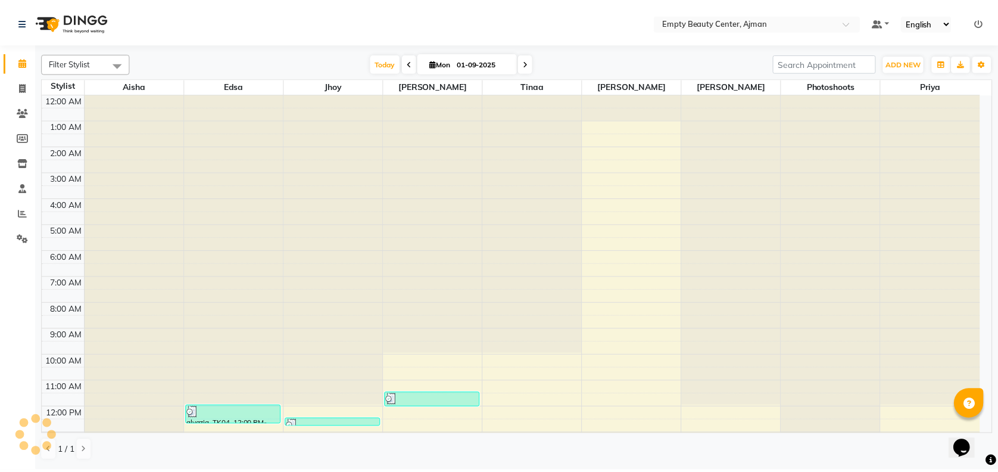
scroll to position [286, 0]
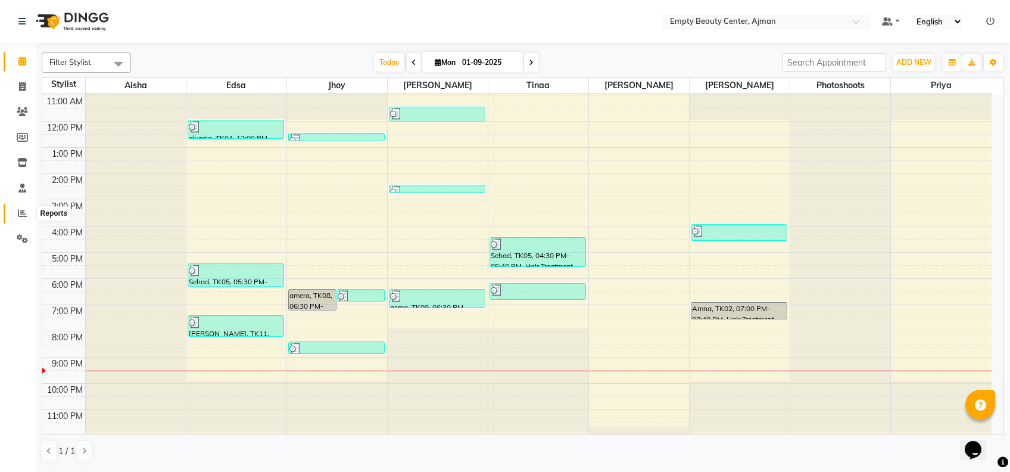
click at [22, 213] on icon at bounding box center [22, 212] width 9 height 9
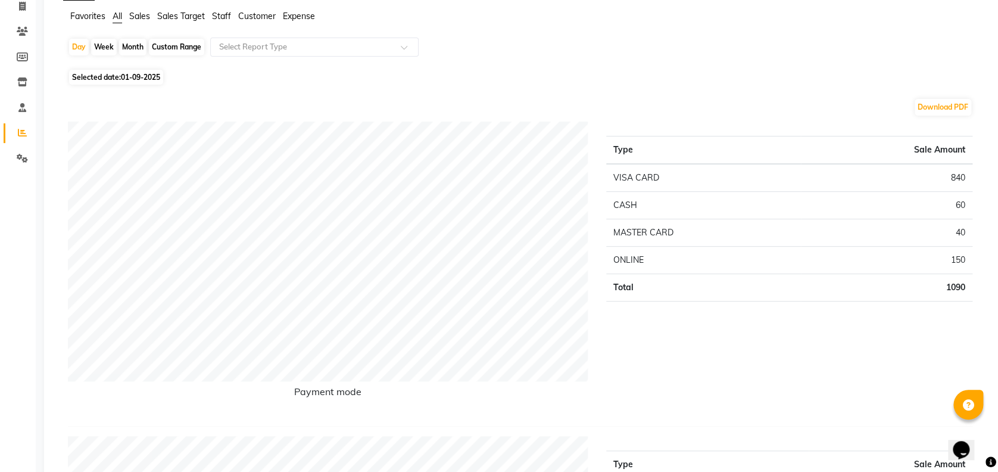
scroll to position [46, 0]
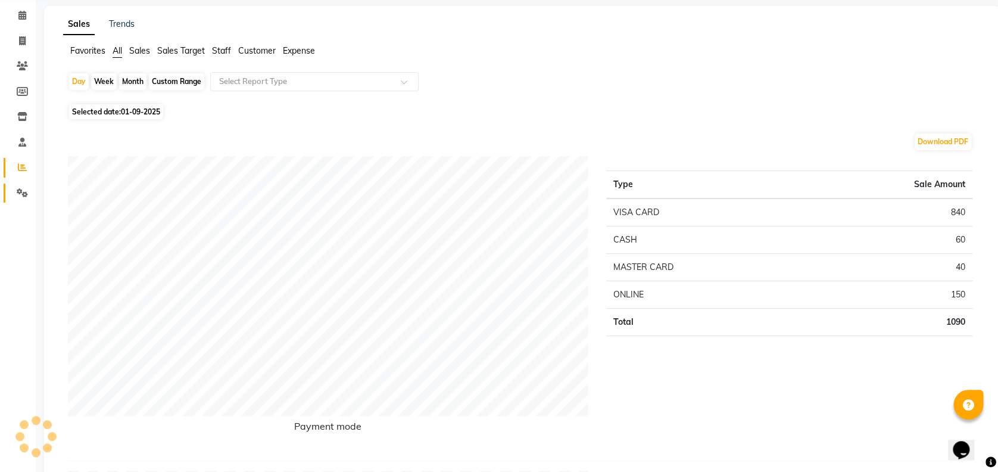
click at [16, 200] on link "Settings" at bounding box center [18, 193] width 29 height 20
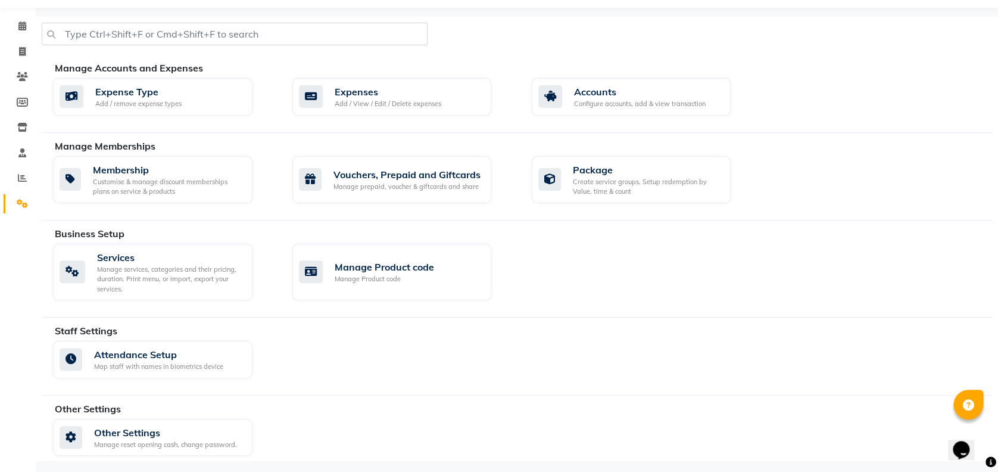
scroll to position [35, 0]
click at [18, 167] on li "Reports" at bounding box center [18, 179] width 36 height 26
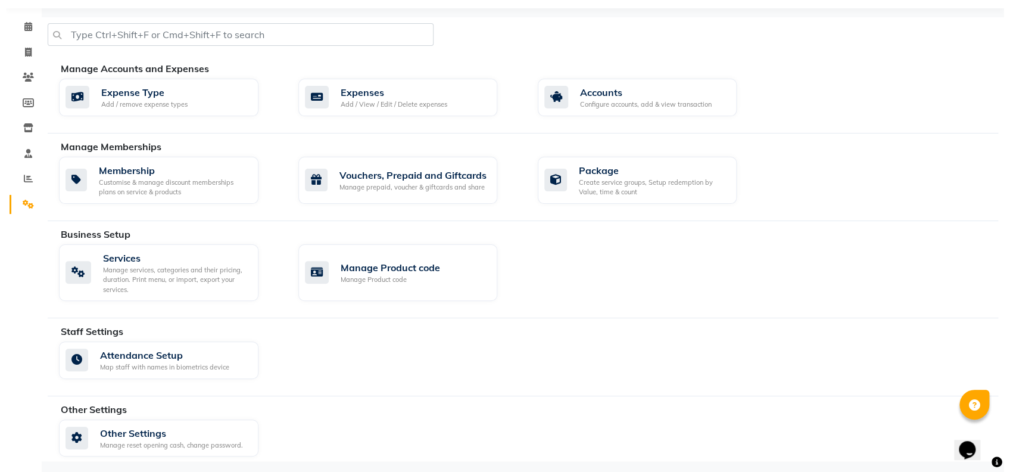
scroll to position [0, 0]
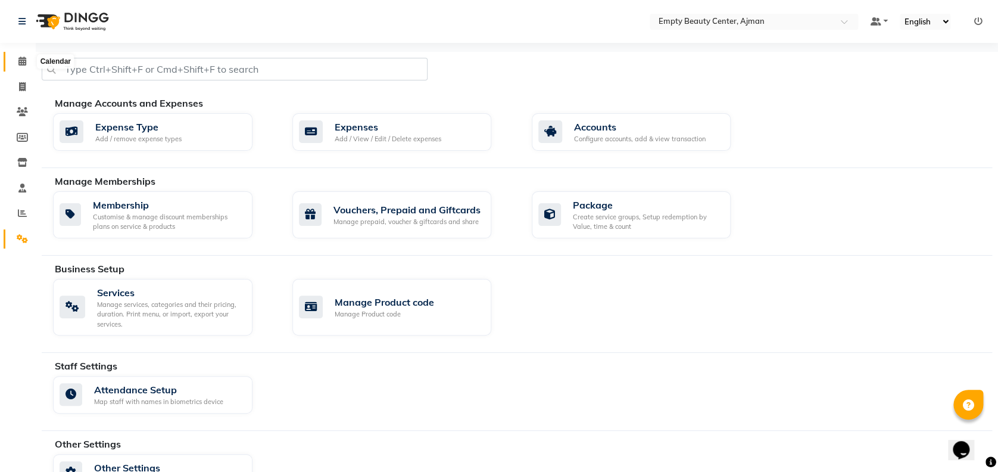
click at [27, 67] on span at bounding box center [22, 62] width 21 height 14
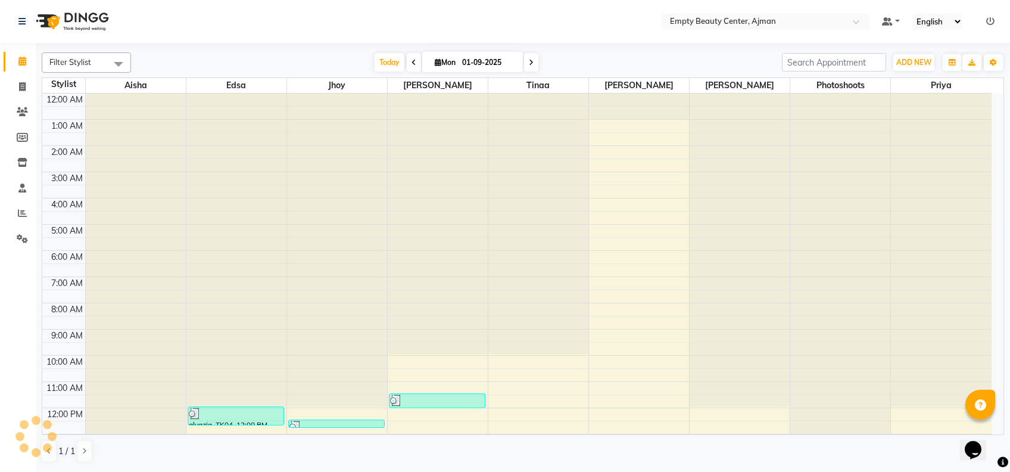
scroll to position [286, 0]
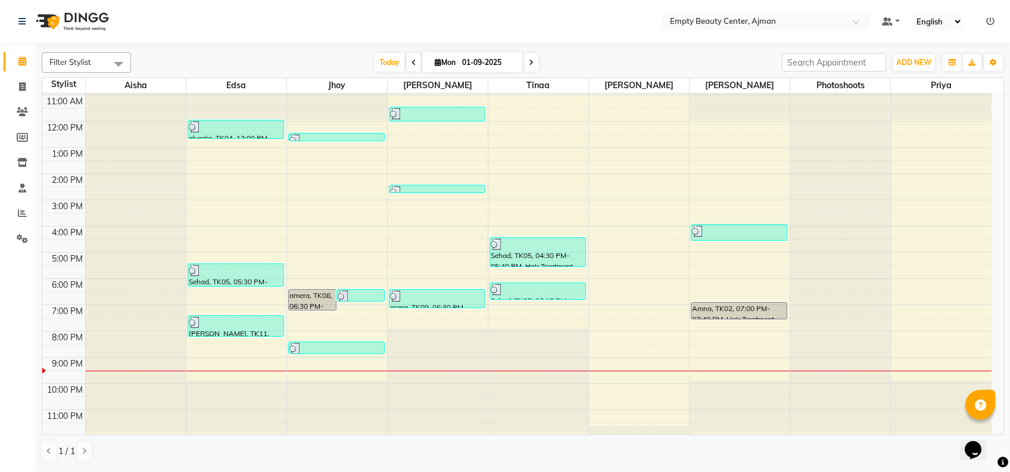
click at [16, 201] on li "Reports" at bounding box center [18, 214] width 36 height 26
click at [25, 220] on link "Reports" at bounding box center [18, 214] width 29 height 20
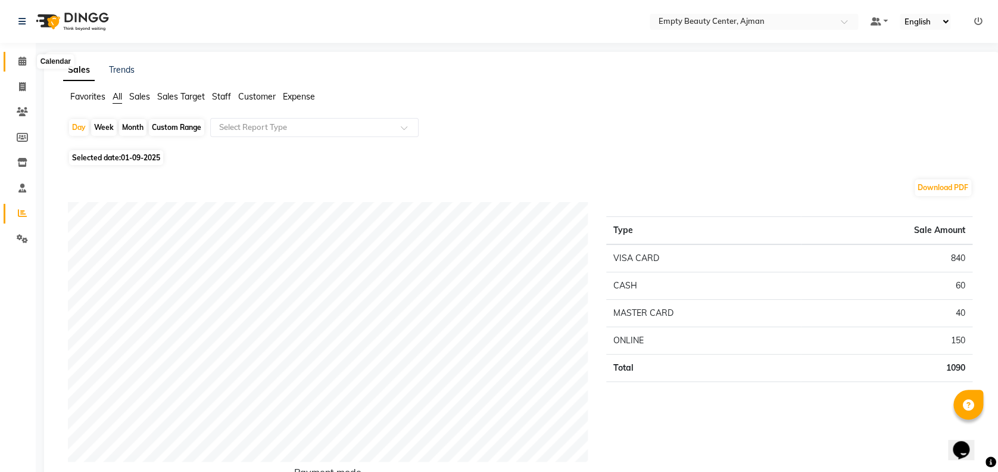
click at [17, 57] on span at bounding box center [22, 62] width 21 height 14
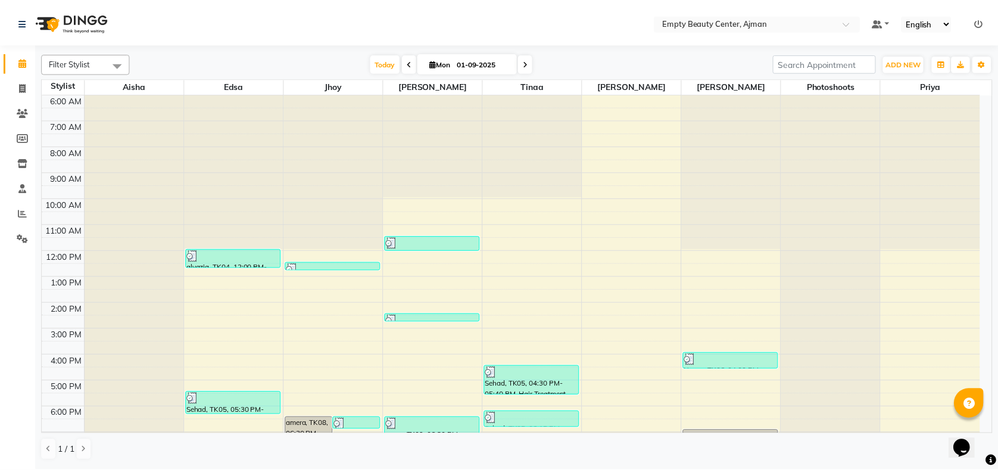
scroll to position [286, 0]
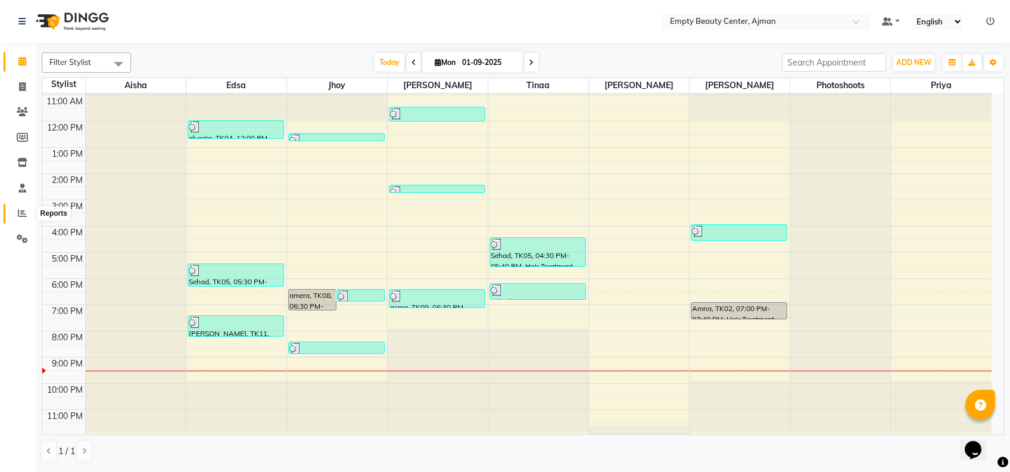
click at [23, 216] on icon at bounding box center [22, 212] width 9 height 9
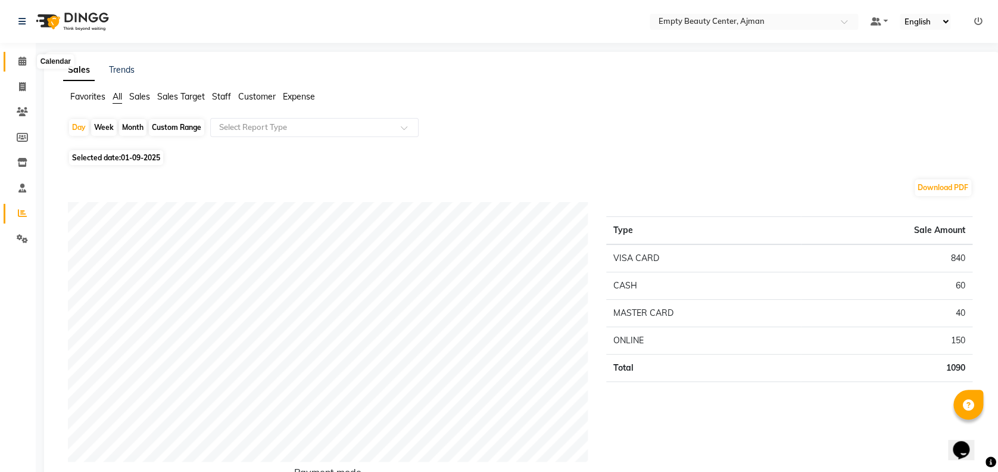
click at [14, 62] on span at bounding box center [22, 62] width 21 height 14
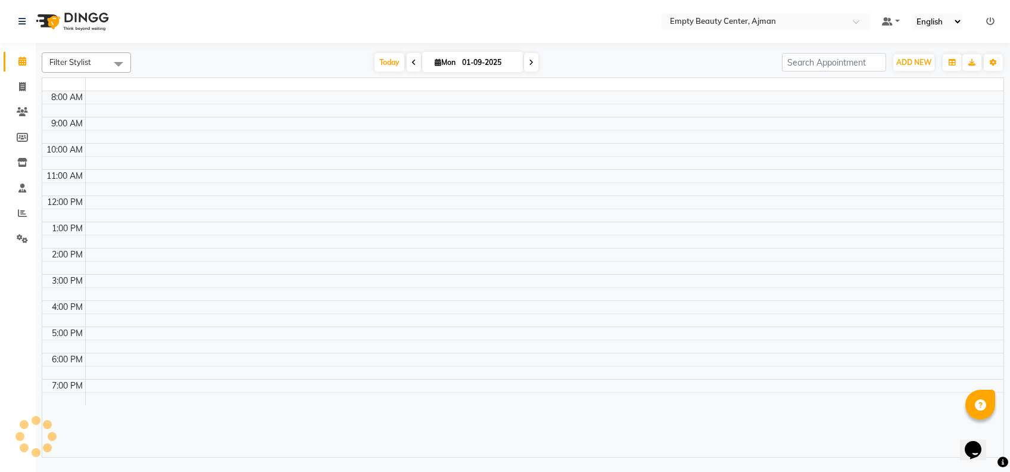
scroll to position [286, 0]
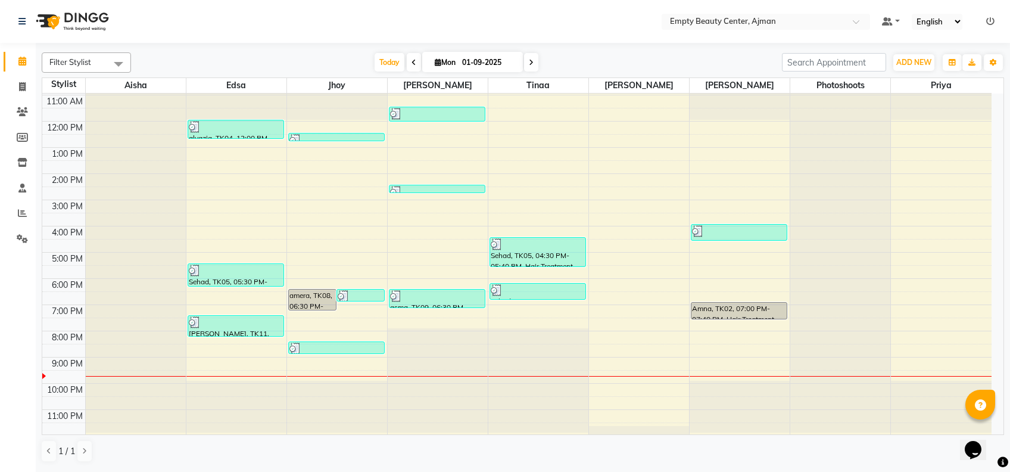
click at [529, 62] on icon at bounding box center [531, 62] width 5 height 7
type input "02-09-2025"
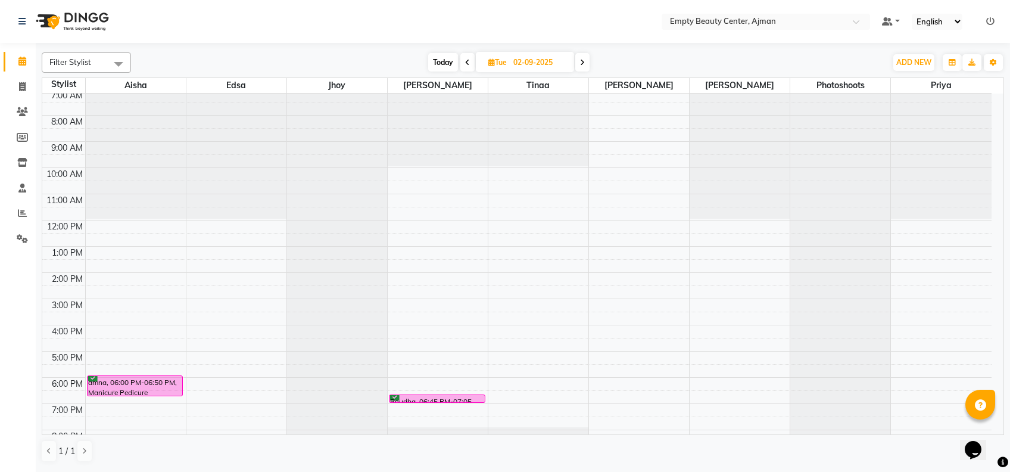
scroll to position [186, 0]
click at [429, 199] on div "12:00 AM 1:00 AM 2:00 AM 3:00 AM 4:00 AM 5:00 AM 6:00 AM 7:00 AM 8:00 AM 9:00 A…" at bounding box center [516, 221] width 949 height 628
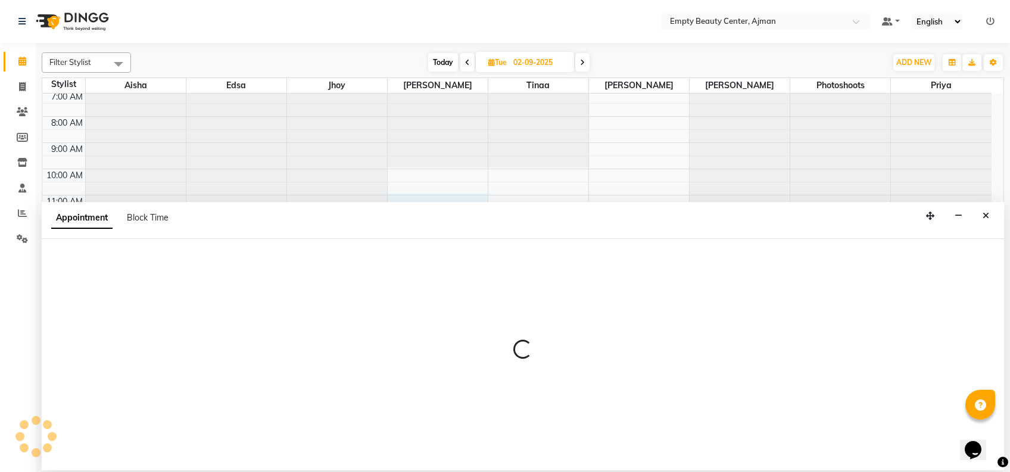
select select "12545"
select select "tentative"
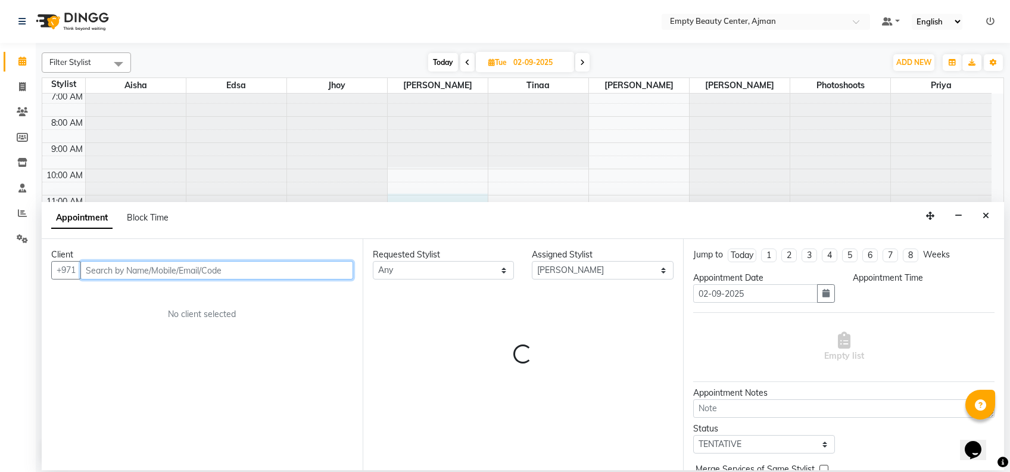
select select "660"
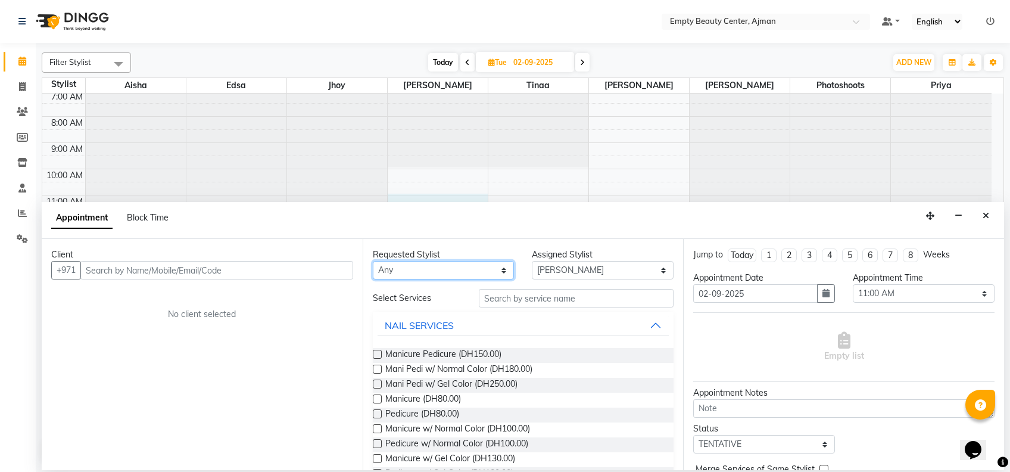
click at [467, 275] on select "Any [PERSON_NAME] Edsa jhoy [PERSON_NAME] Photoshoots Priya [PERSON_NAME] [PERS…" at bounding box center [444, 270] width 142 height 18
select select "12545"
click at [373, 261] on select "Any [PERSON_NAME] Edsa jhoy [PERSON_NAME] Photoshoots Priya [PERSON_NAME] [PERS…" at bounding box center [444, 270] width 142 height 18
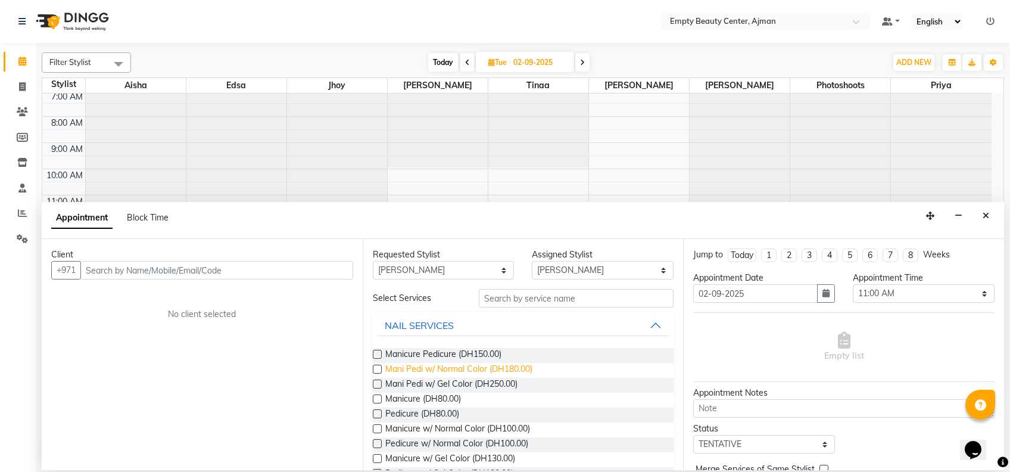
click at [504, 371] on span "Mani Pedi w/ Normal Color (DH180.00)" at bounding box center [458, 370] width 147 height 15
checkbox input "false"
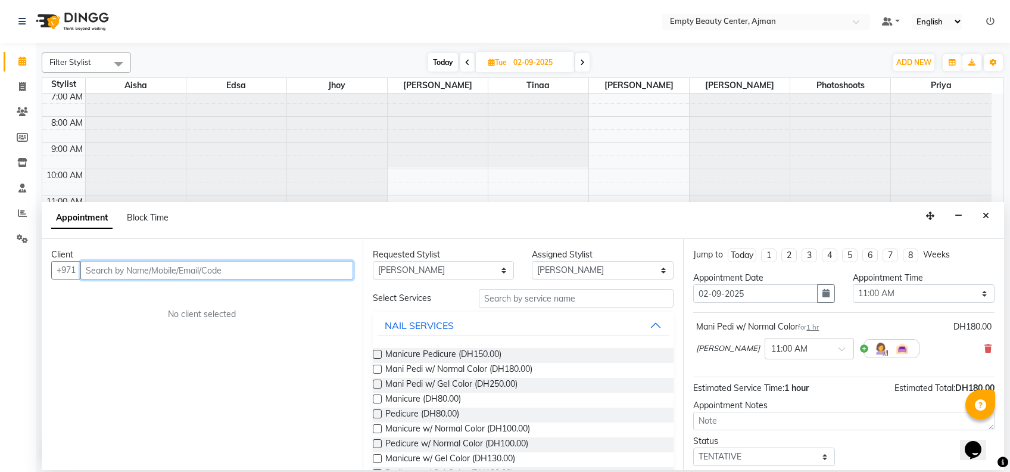
click at [169, 268] on input "text" at bounding box center [216, 270] width 273 height 18
type input "506569333"
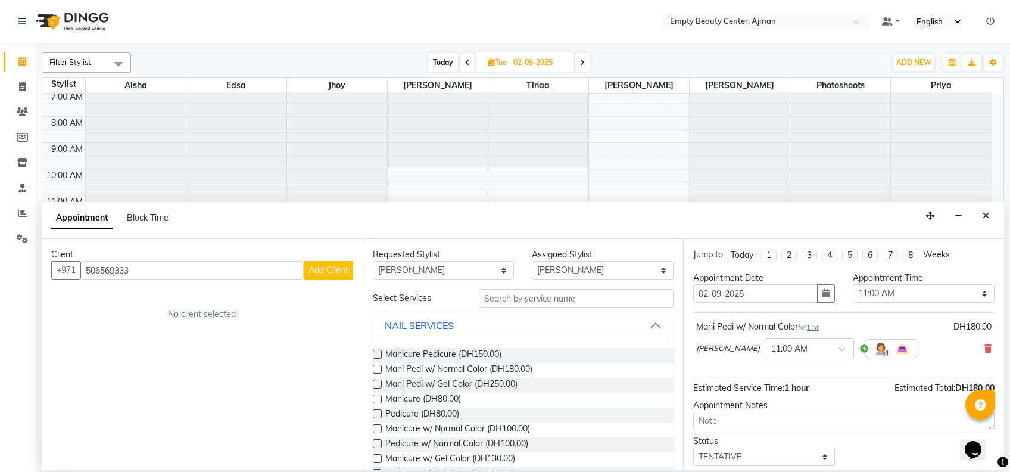
click at [321, 275] on button "Add Client" at bounding box center [328, 270] width 49 height 18
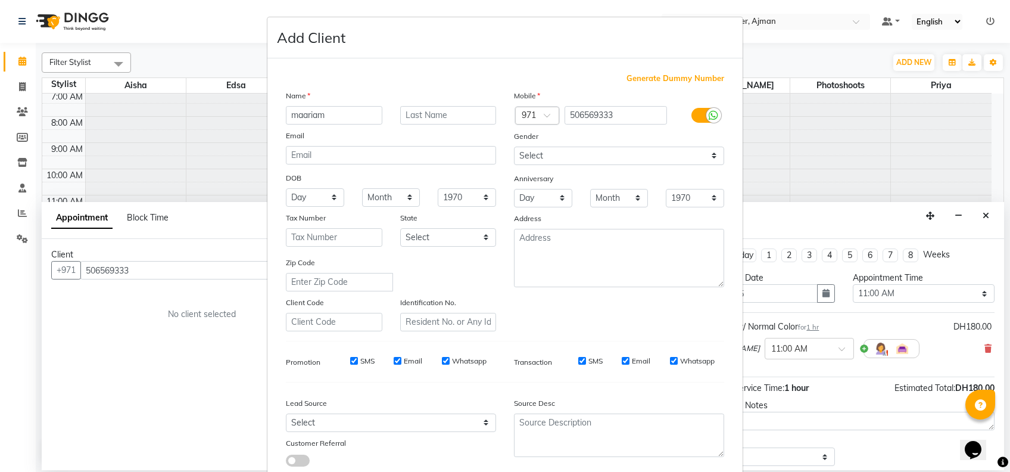
type input "maariam"
click at [585, 158] on select "Select [DEMOGRAPHIC_DATA] [DEMOGRAPHIC_DATA] Other Prefer Not To Say" at bounding box center [619, 156] width 210 height 18
select select "[DEMOGRAPHIC_DATA]"
click at [514, 147] on select "Select [DEMOGRAPHIC_DATA] [DEMOGRAPHIC_DATA] Other Prefer Not To Say" at bounding box center [619, 156] width 210 height 18
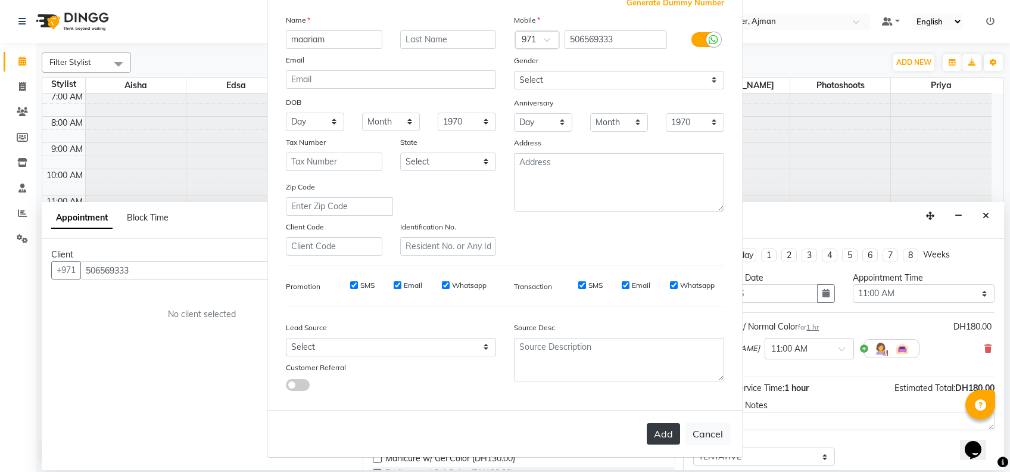
click at [651, 426] on button "Add" at bounding box center [663, 433] width 33 height 21
select select
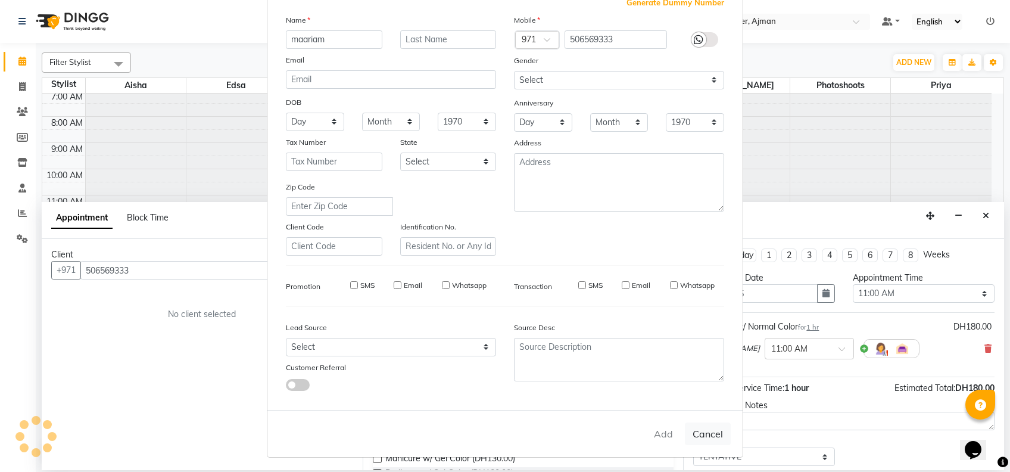
select select
checkbox input "false"
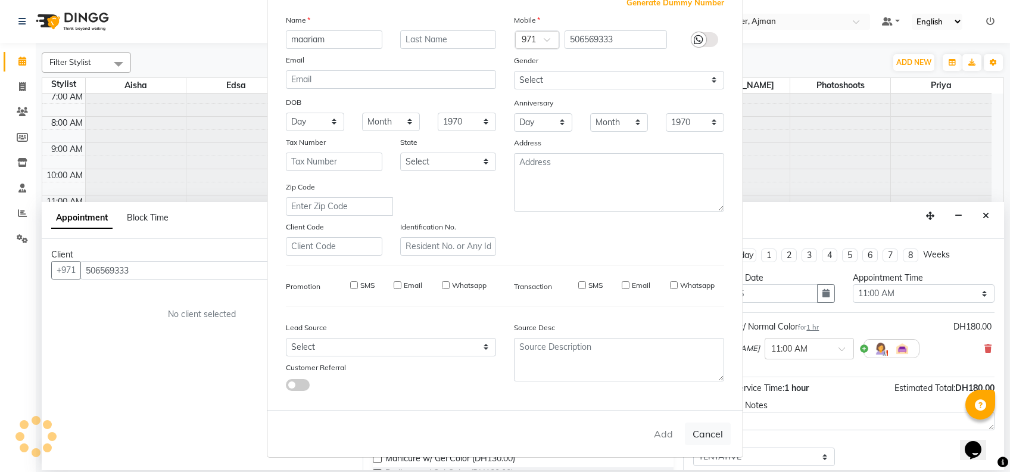
checkbox input "false"
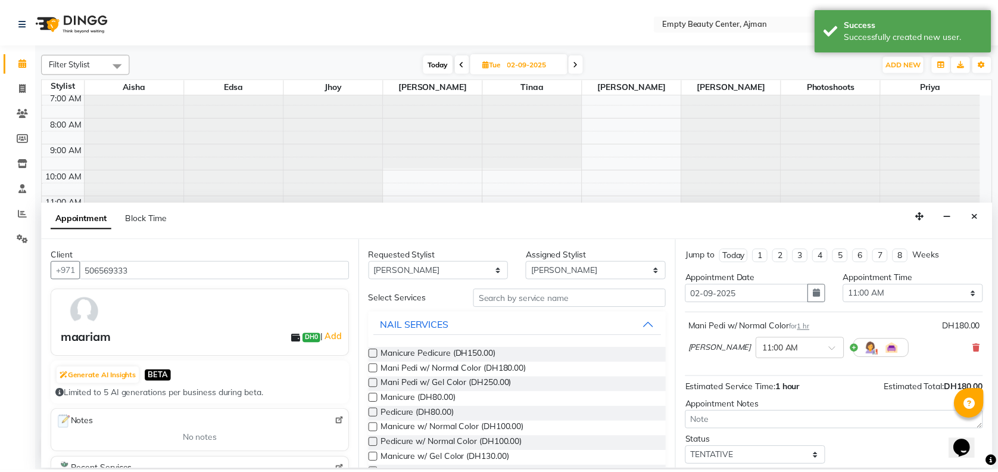
scroll to position [70, 0]
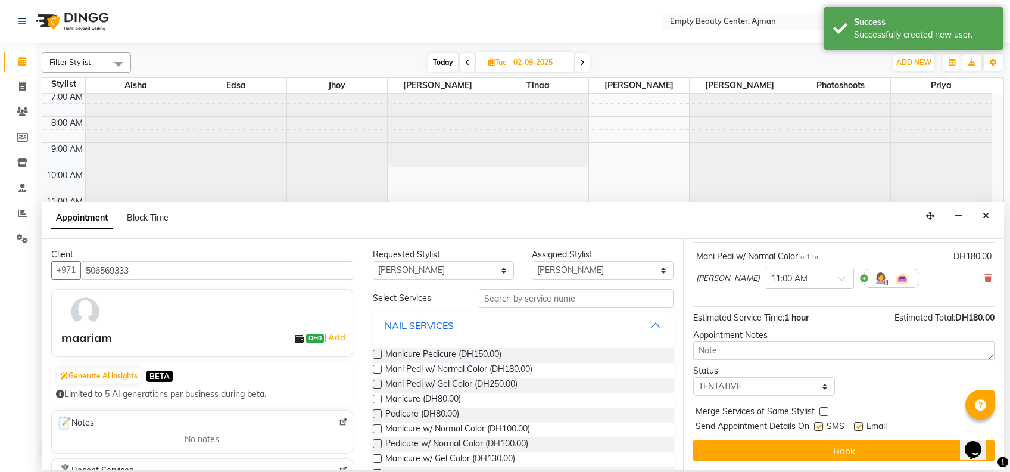
click at [787, 374] on div "Status" at bounding box center [764, 371] width 142 height 13
click at [790, 378] on select "Select TENTATIVE CONFIRM UPCOMING" at bounding box center [764, 386] width 142 height 18
select select "confirm booking"
click at [693, 377] on select "Select TENTATIVE CONFIRM UPCOMING" at bounding box center [764, 386] width 142 height 18
click at [827, 410] on label at bounding box center [824, 411] width 9 height 9
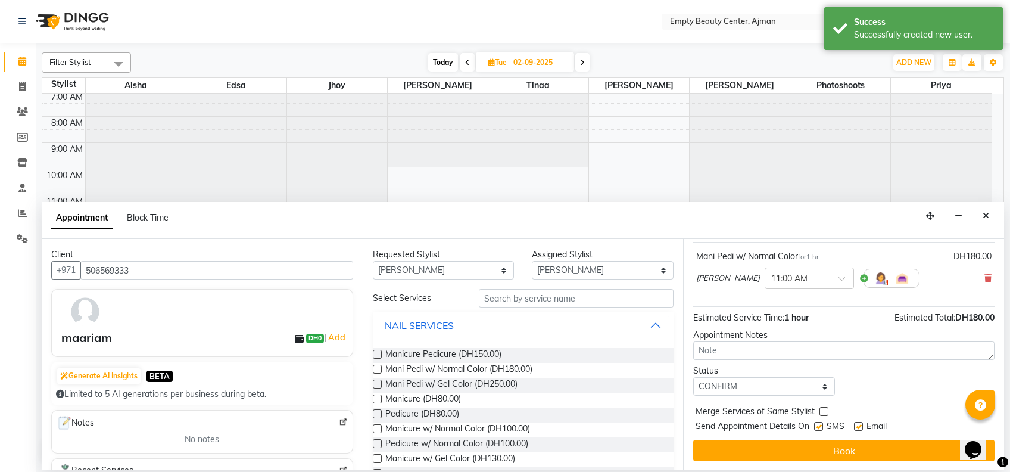
click at [827, 410] on input "checkbox" at bounding box center [824, 413] width 8 height 8
checkbox input "true"
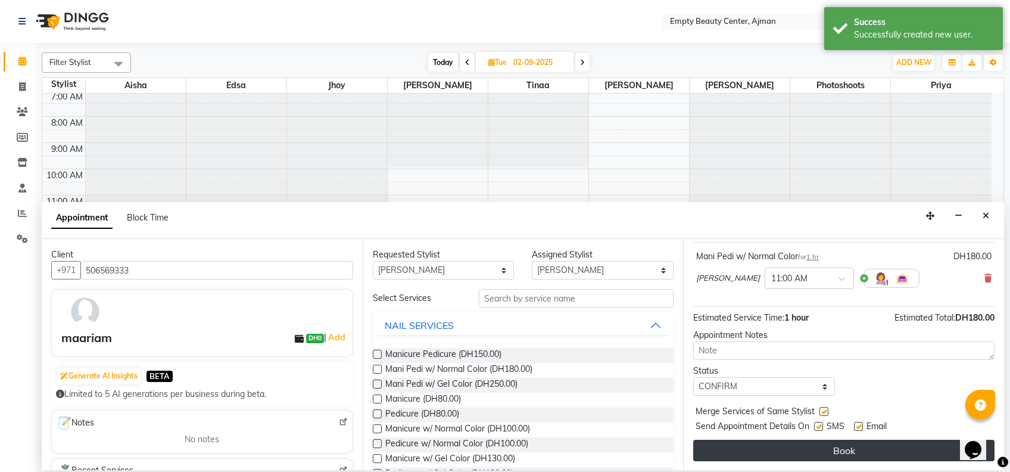
click at [857, 448] on button "Book" at bounding box center [843, 450] width 301 height 21
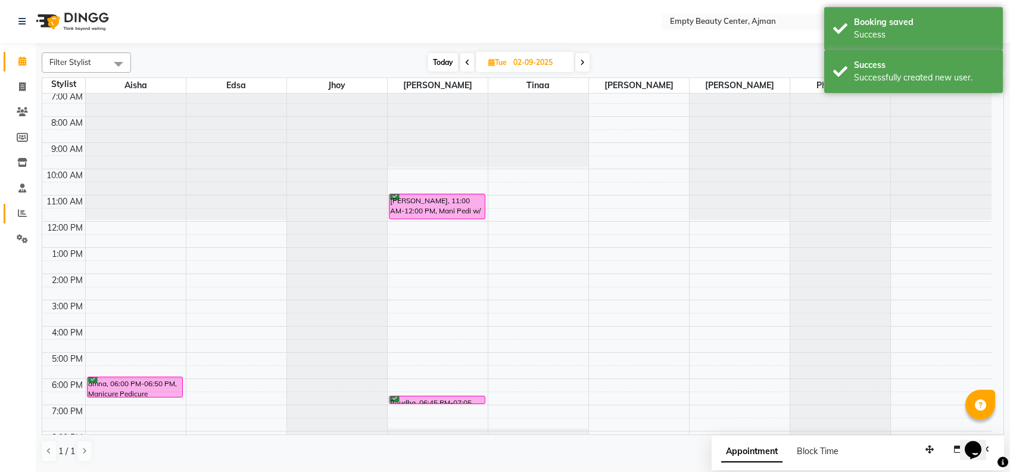
click at [9, 219] on link "Reports" at bounding box center [18, 214] width 29 height 20
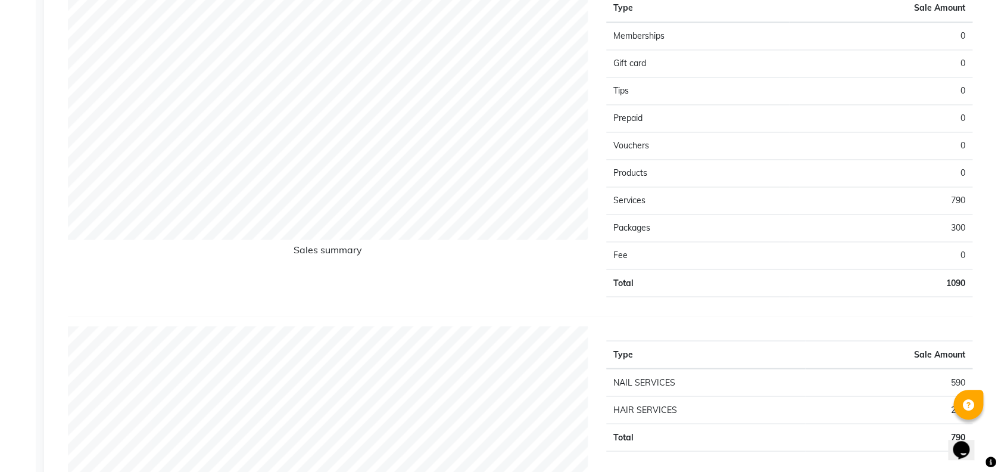
scroll to position [1372, 0]
